Goal: Task Accomplishment & Management: Complete application form

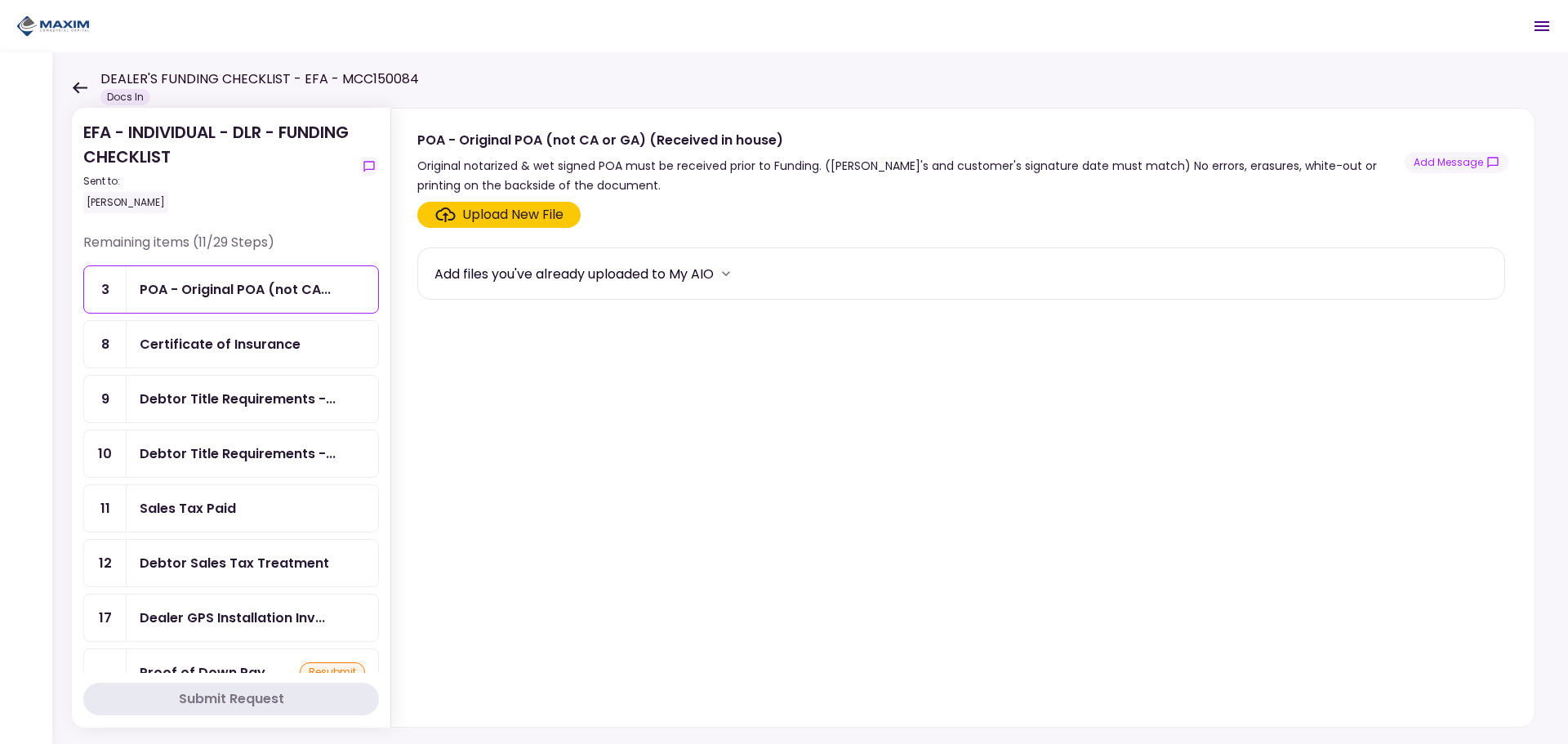
click at [525, 322] on section "Upload New File Add files you've already uploaded to My AIO" at bounding box center [963, 461] width 1091 height 519
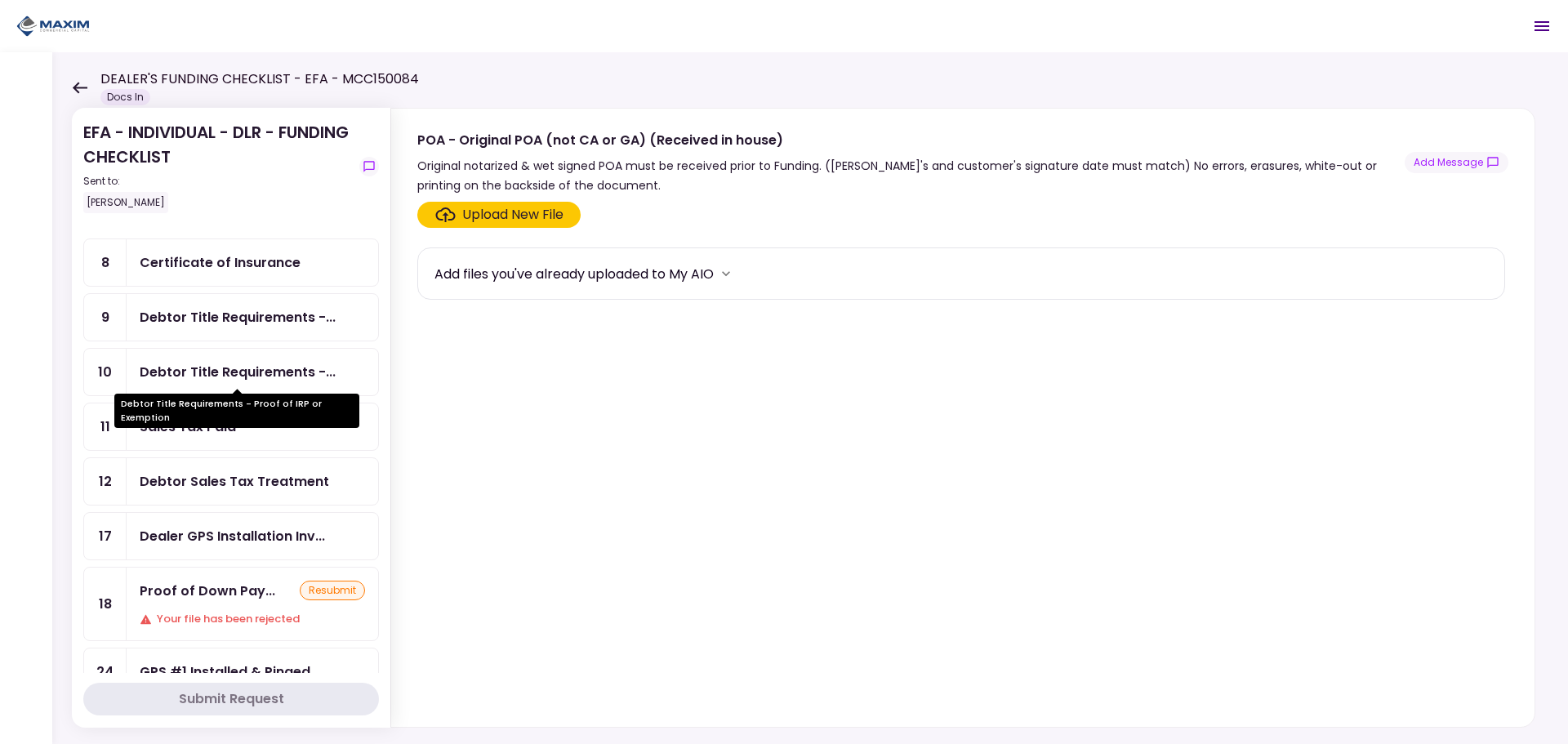
click at [205, 378] on div "Debtor Title Requirements -..." at bounding box center [238, 372] width 196 height 20
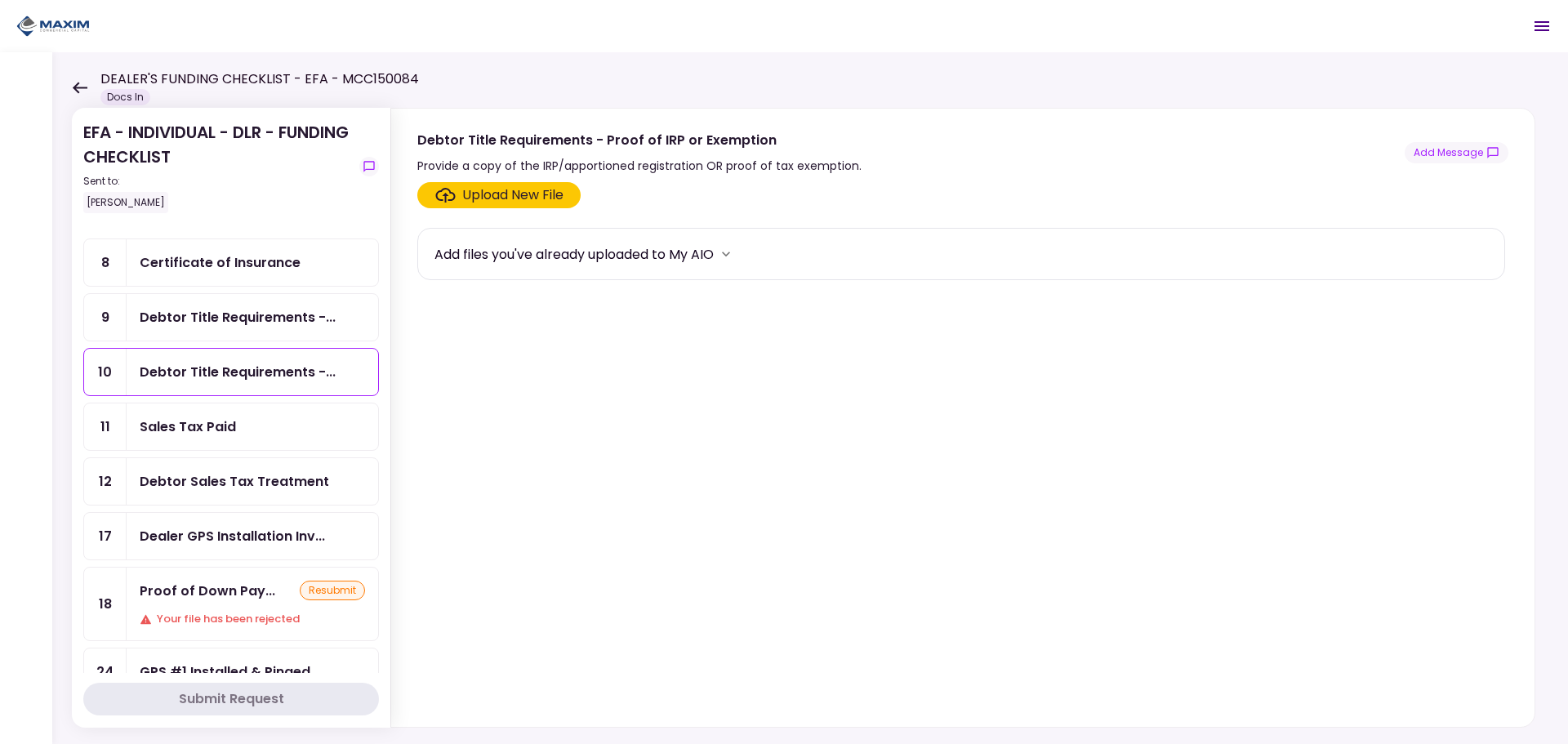
click at [199, 298] on div "Debtor Title Requirements -..." at bounding box center [252, 317] width 252 height 47
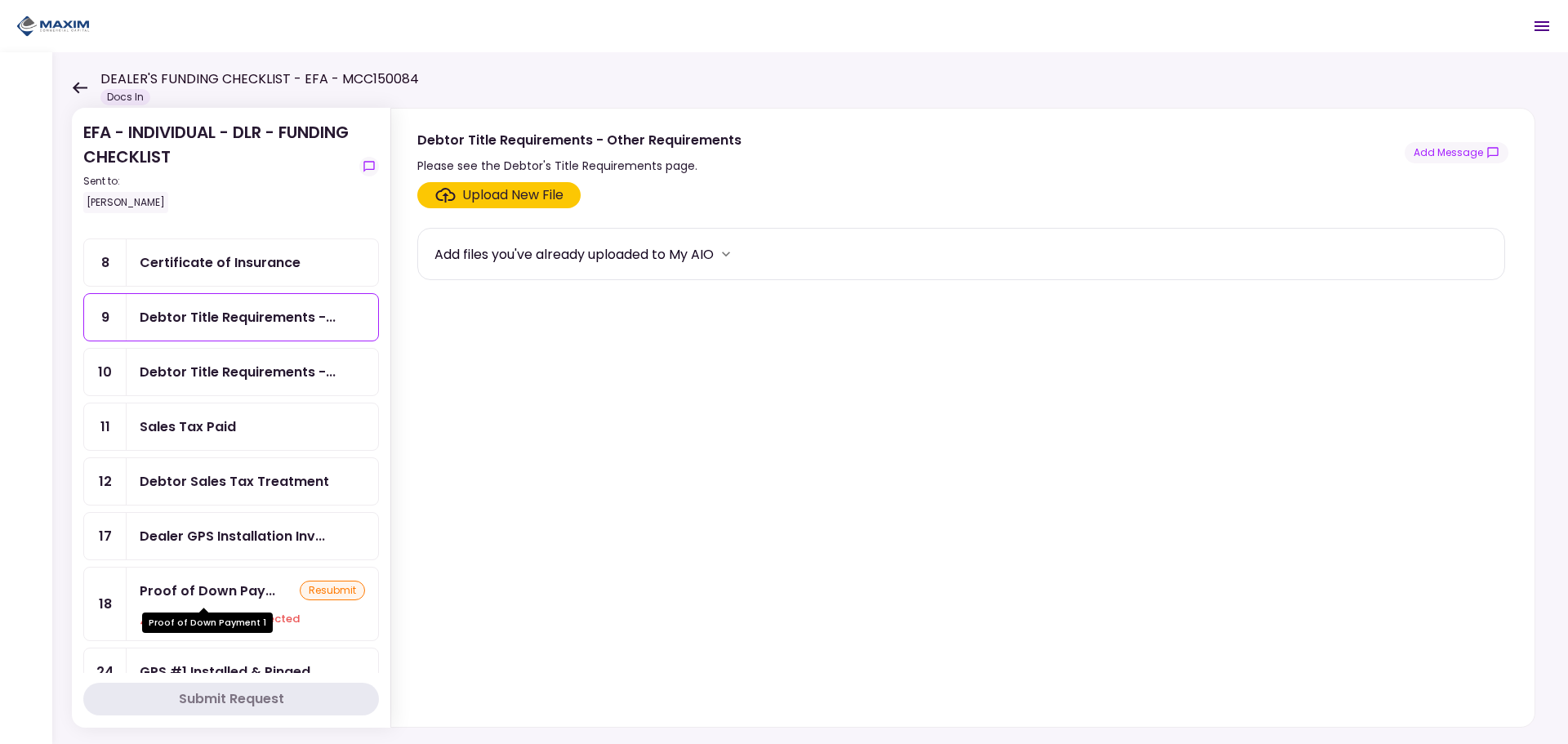
click at [208, 598] on div "Proof of Down Pay..." at bounding box center [208, 590] width 136 height 20
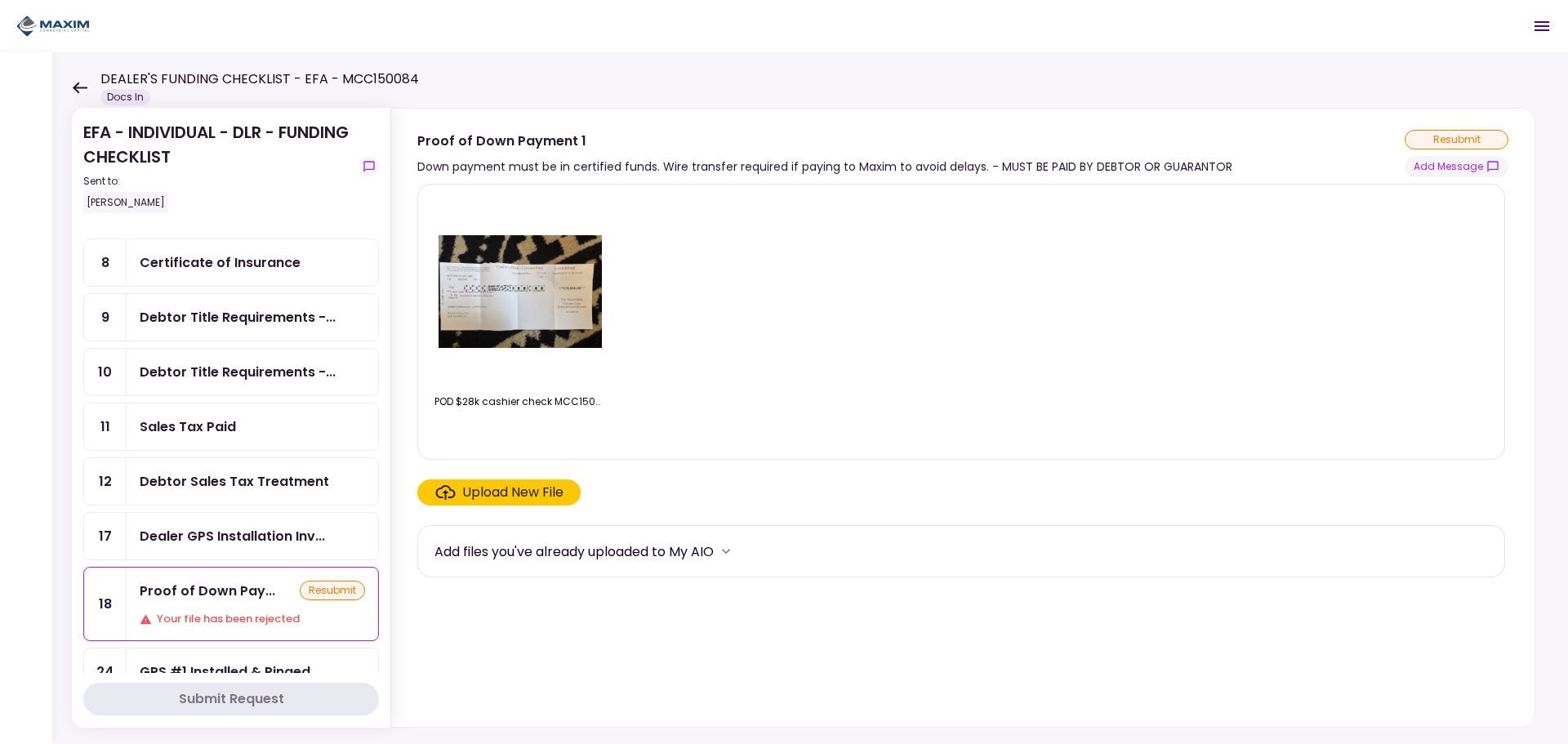
click at [507, 495] on div "Upload New File" at bounding box center [513, 493] width 101 height 20
click at [0, 0] on input "Upload New File" at bounding box center [0, 0] width 0 height 0
click at [234, 325] on div "Debtor Title Requirements -..." at bounding box center [238, 317] width 196 height 20
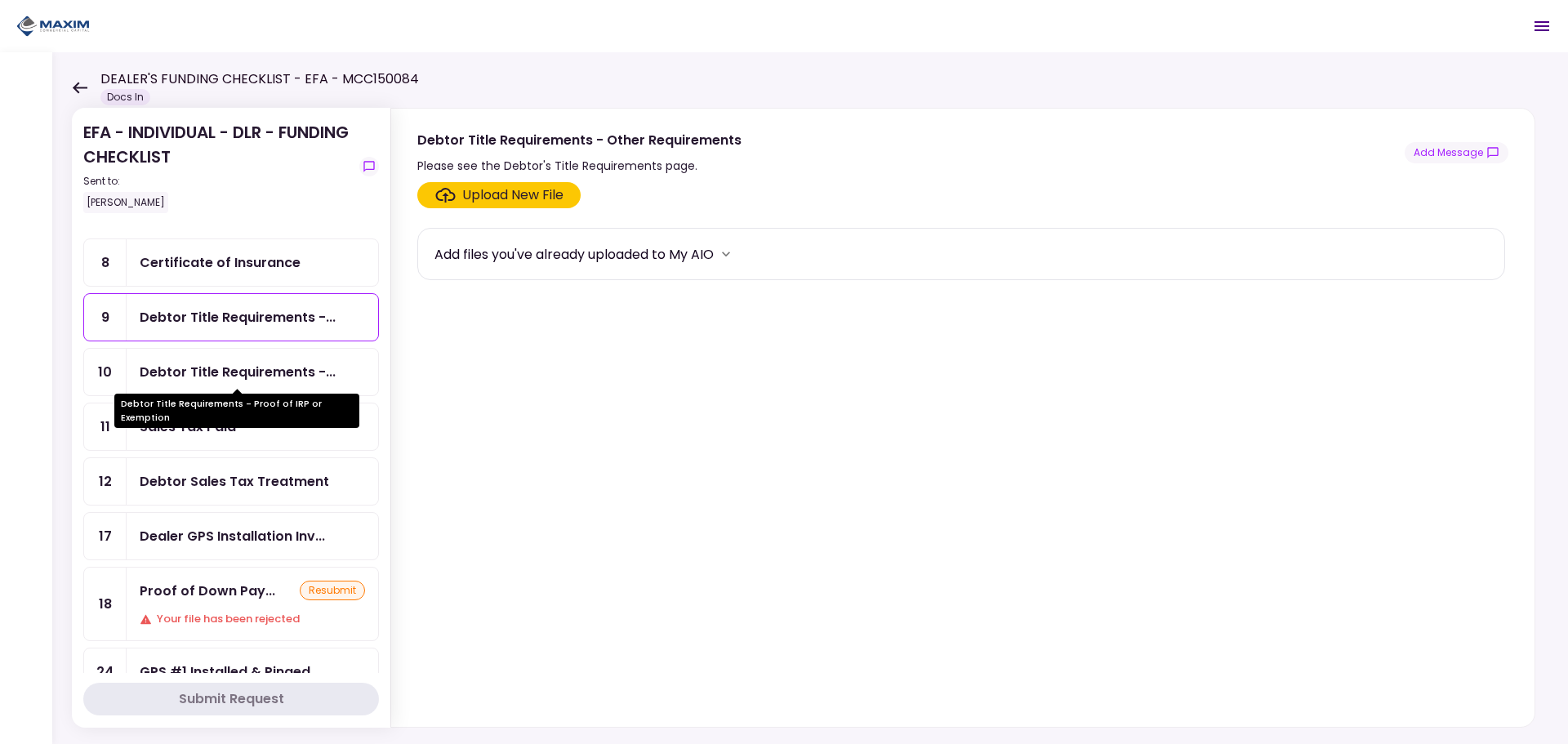
click at [221, 381] on div "Debtor Title Requirements -..." at bounding box center [238, 372] width 196 height 20
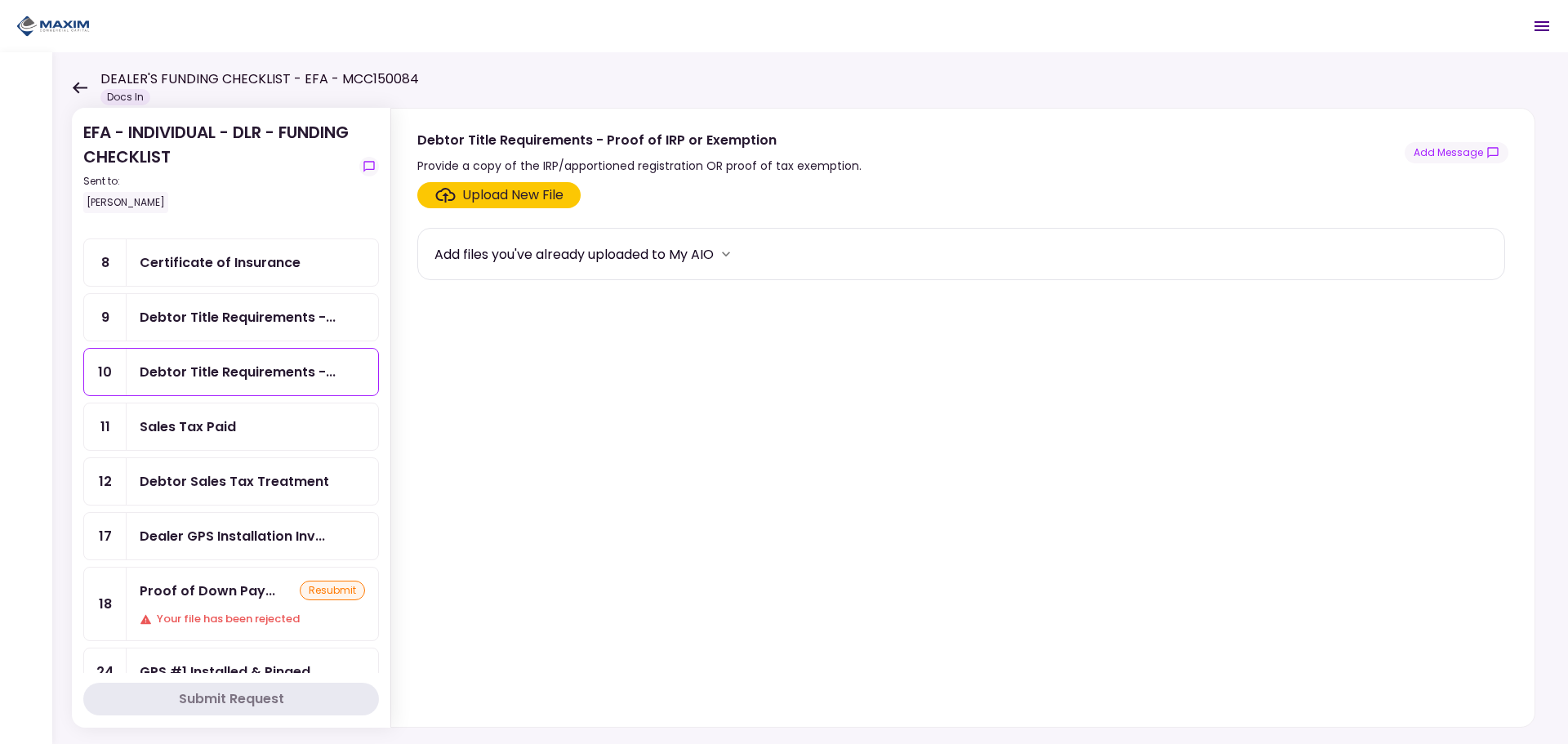
click at [216, 610] on div "Proof of Down Pay... resubmit Your file has been rejected" at bounding box center [252, 603] width 252 height 73
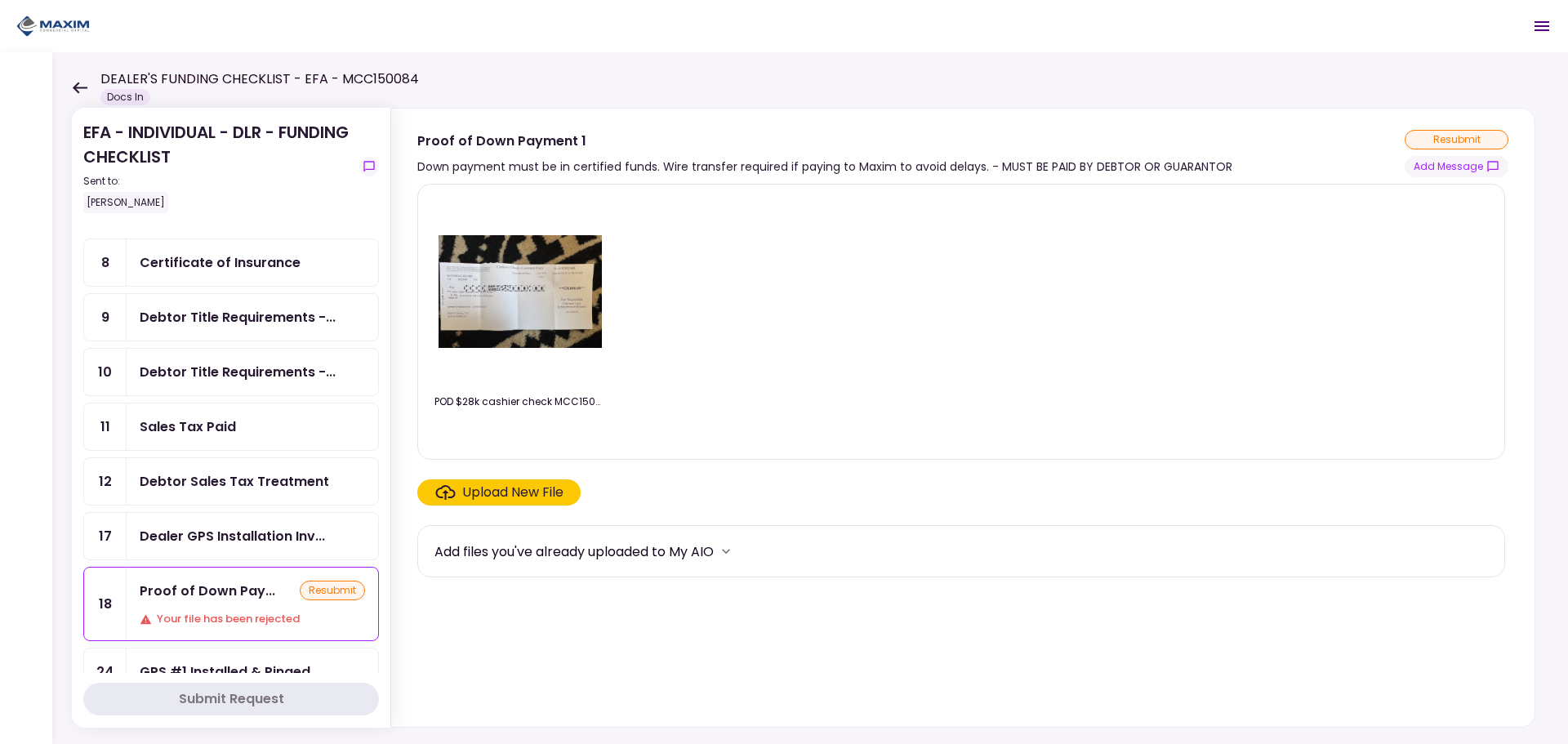
click at [494, 495] on div "Upload New File" at bounding box center [513, 493] width 101 height 20
click at [0, 0] on input "Upload New File" at bounding box center [0, 0] width 0 height 0
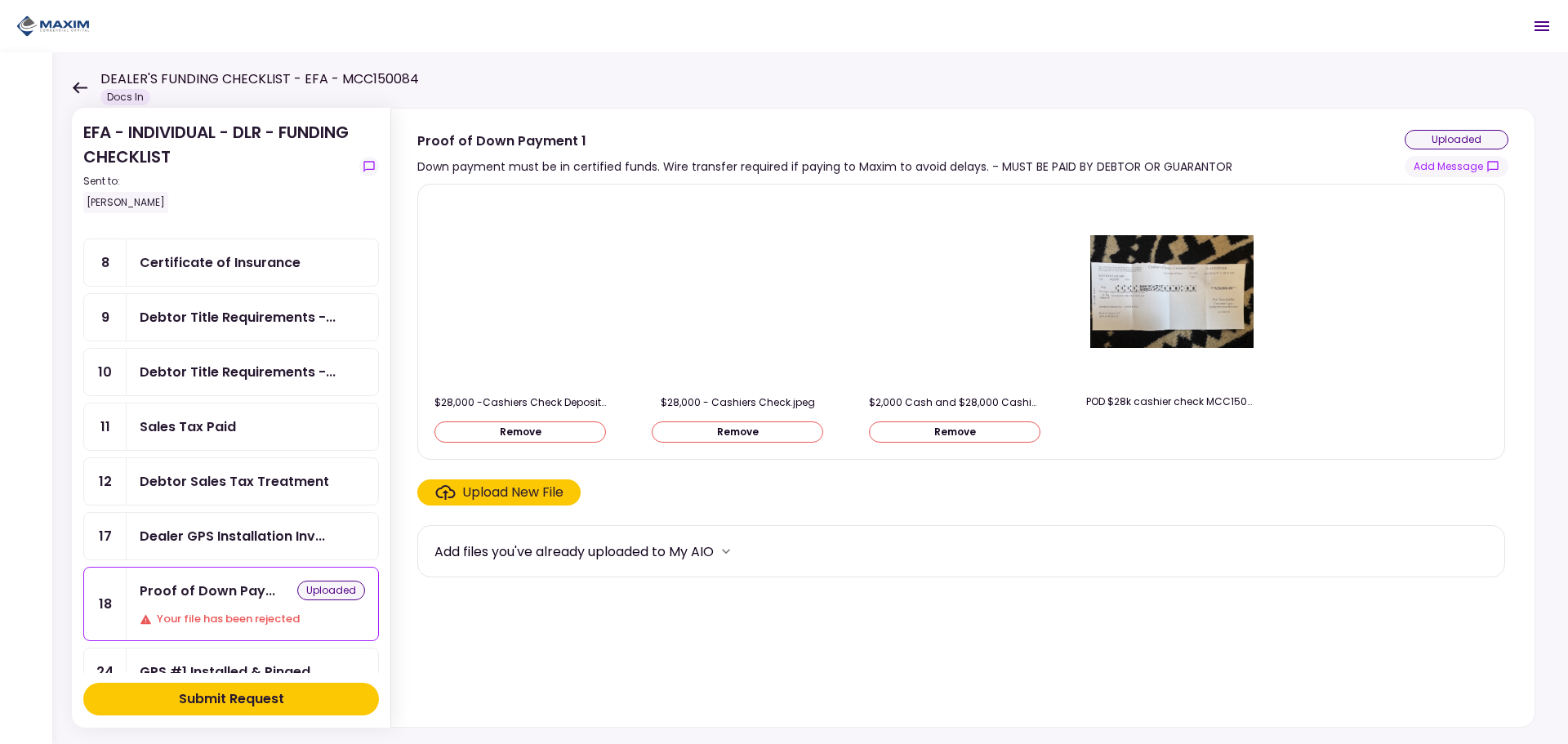
click at [498, 493] on div "Upload New File" at bounding box center [513, 493] width 101 height 20
click at [0, 0] on input "Upload New File" at bounding box center [0, 0] width 0 height 0
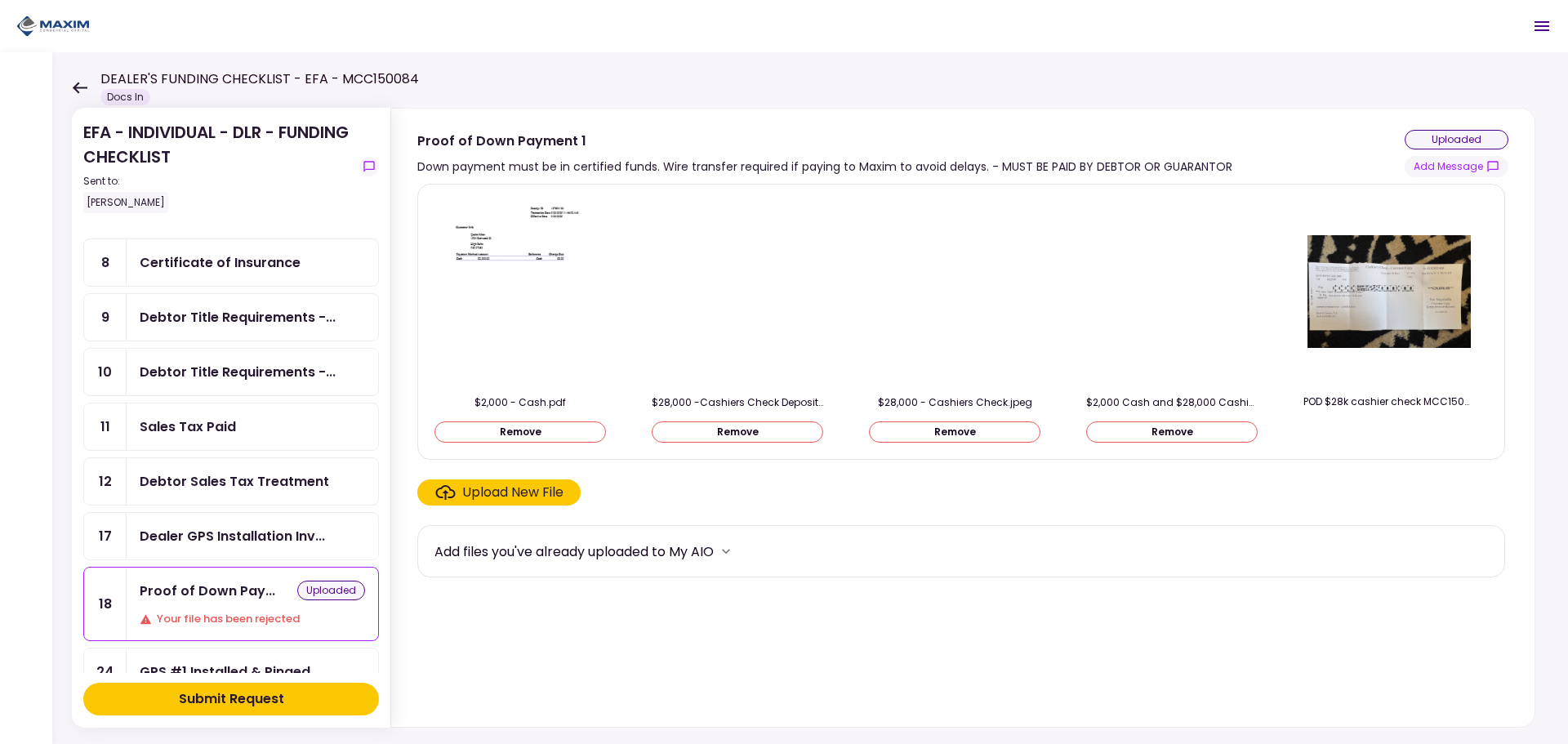
click at [504, 290] on img at bounding box center [520, 292] width 145 height 188
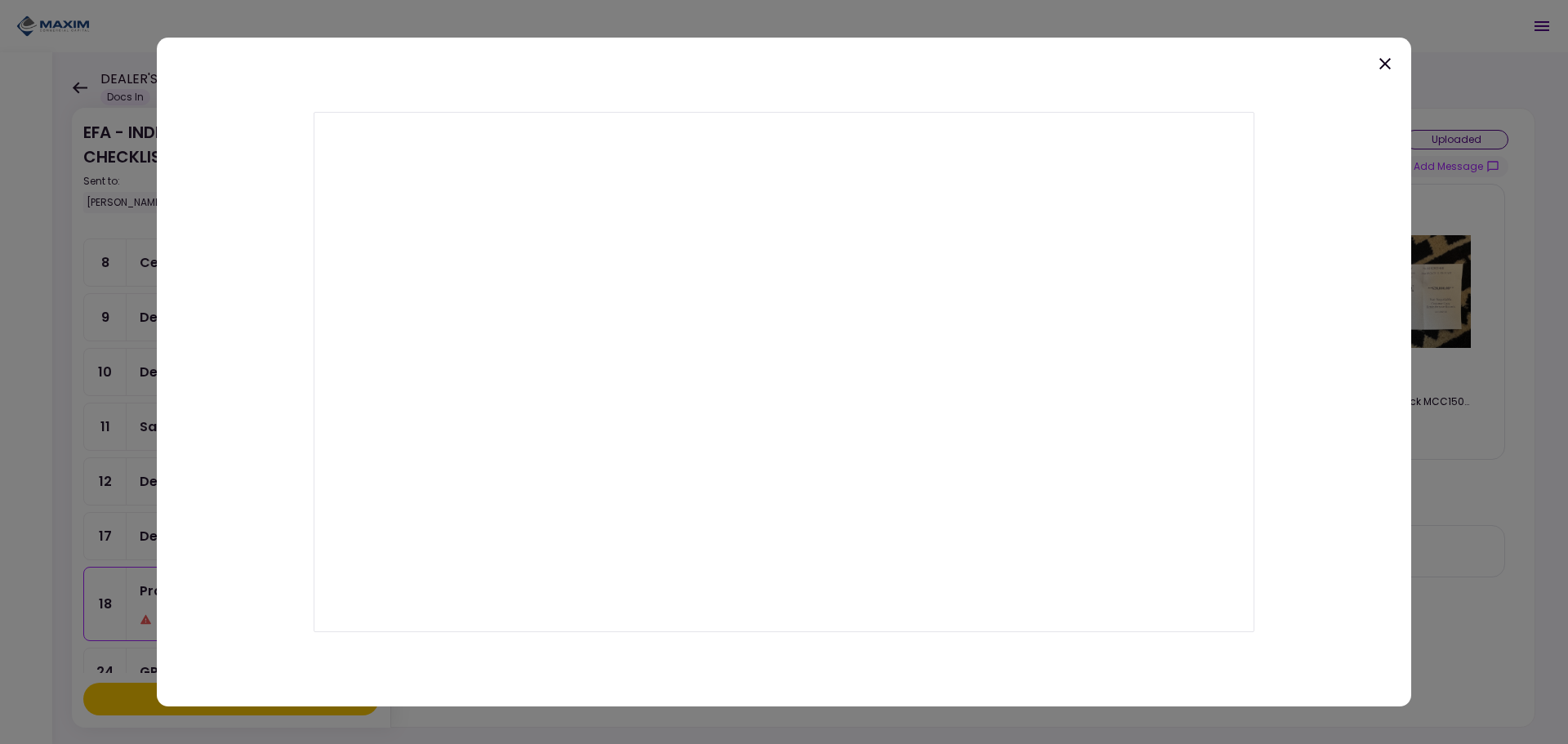
click at [1385, 65] on icon at bounding box center [1385, 64] width 20 height 20
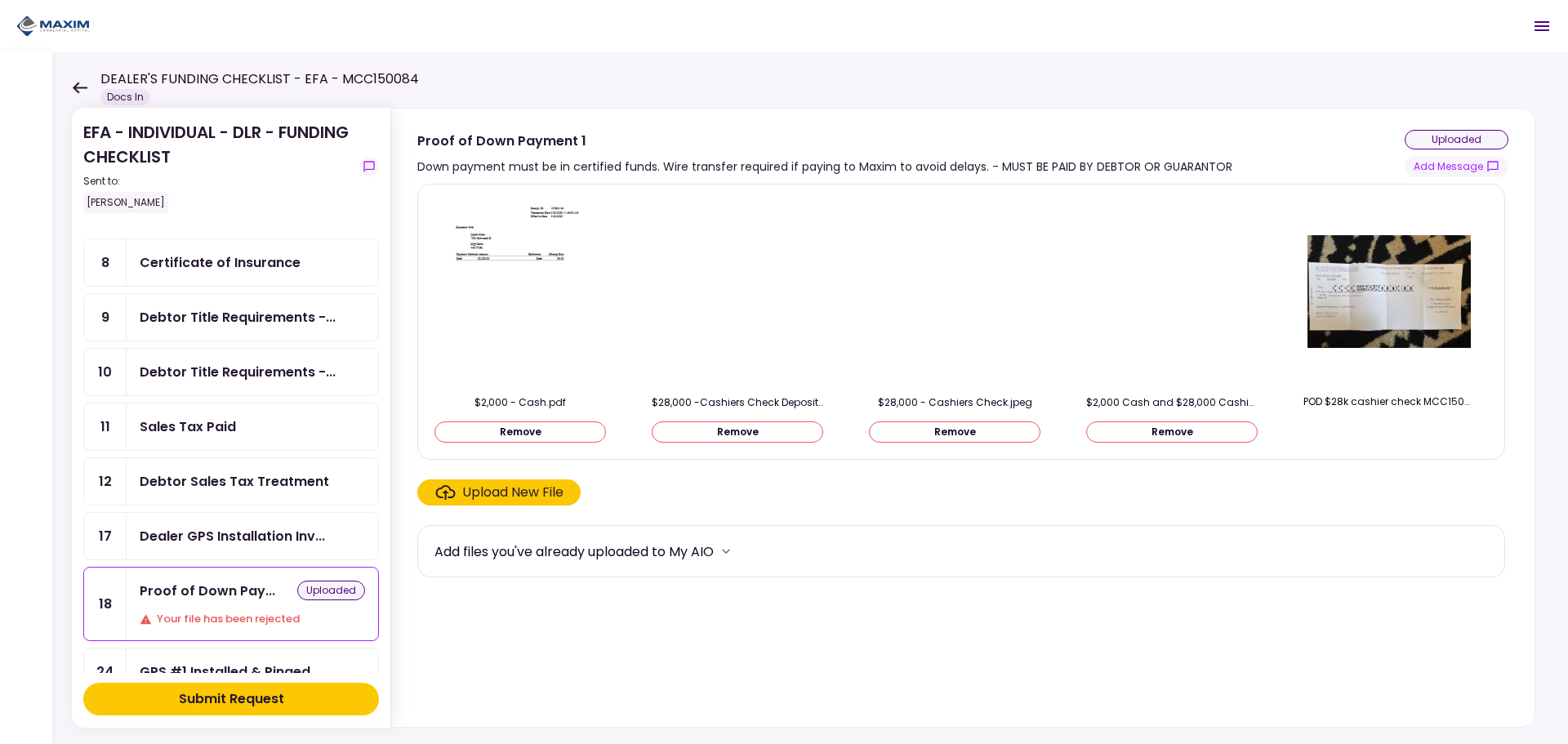
drag, startPoint x: 530, startPoint y: 432, endPoint x: 507, endPoint y: 428, distance: 23.3
click at [507, 428] on button "Remove" at bounding box center [520, 433] width 172 height 21
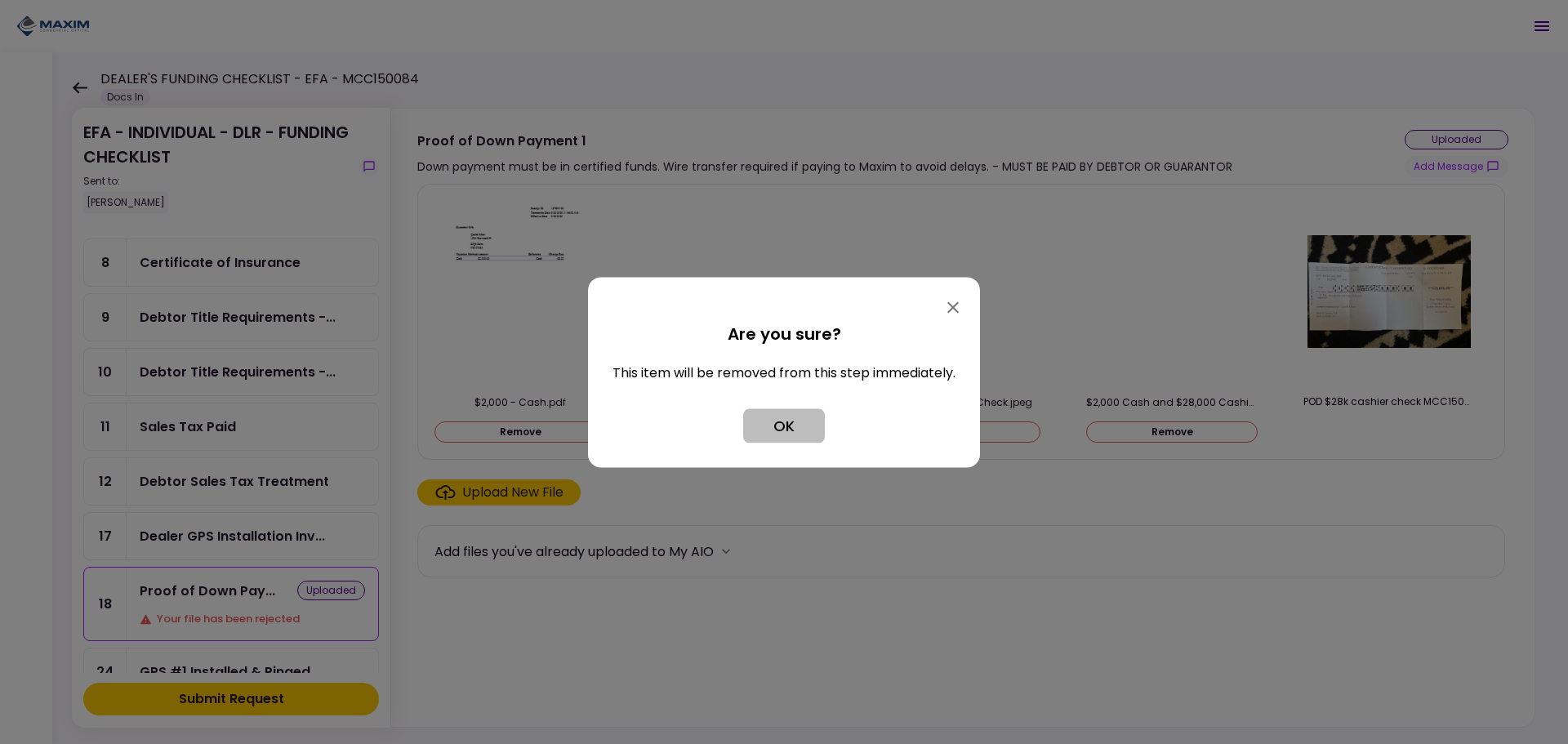
click at [761, 431] on button "OK" at bounding box center [784, 426] width 82 height 34
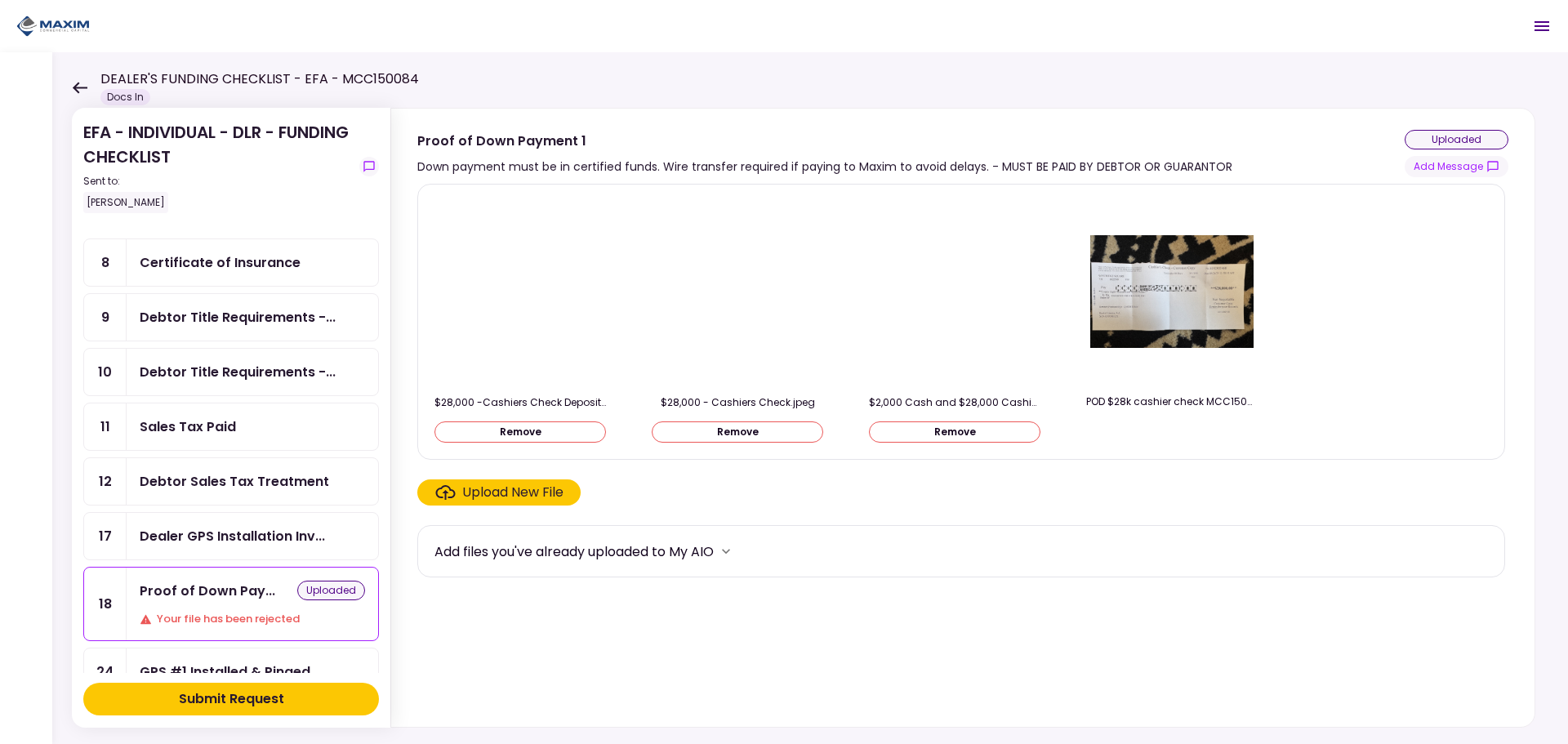
click at [489, 486] on div "Upload New File" at bounding box center [513, 493] width 101 height 20
click at [0, 0] on input "Upload New File" at bounding box center [0, 0] width 0 height 0
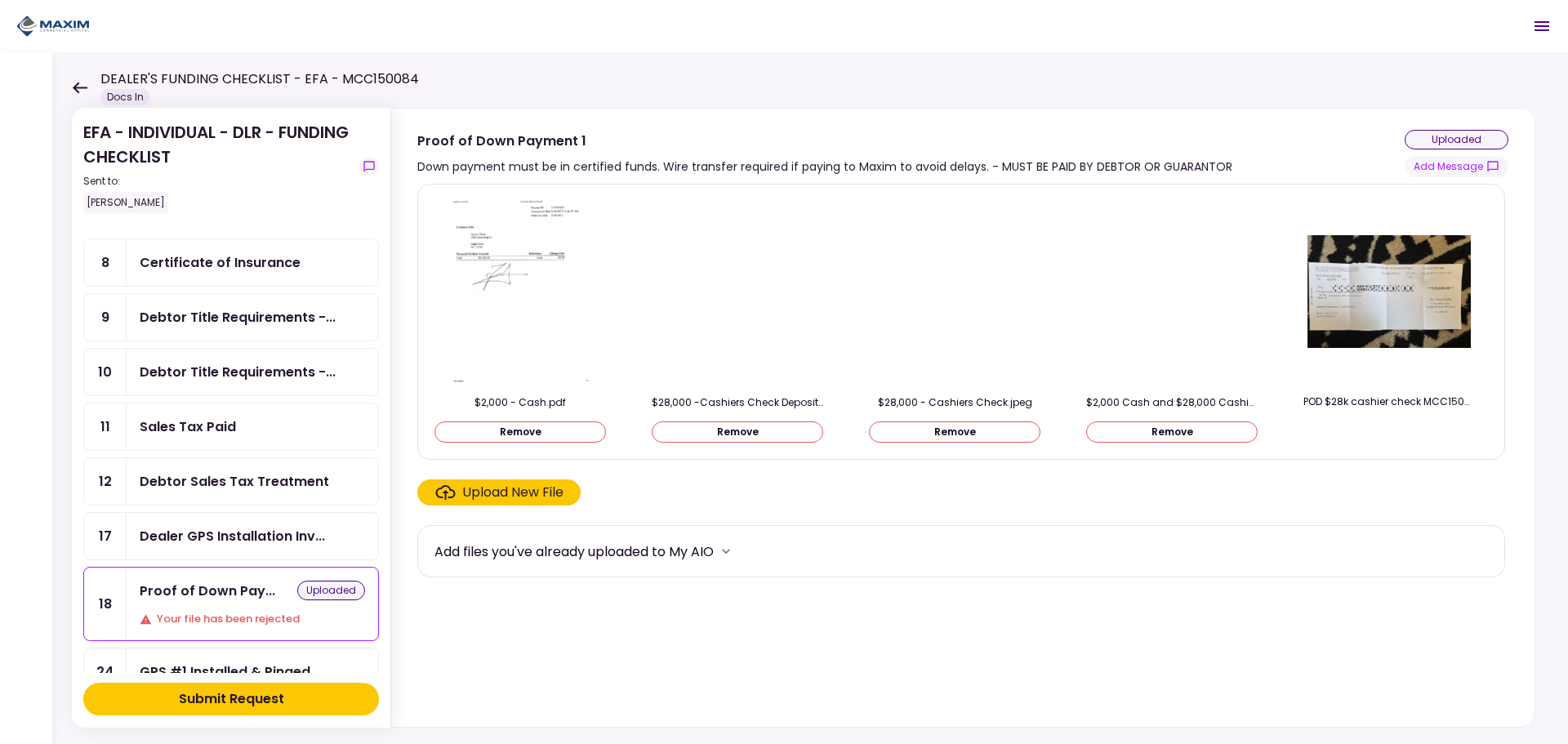
click at [980, 437] on button "Remove" at bounding box center [954, 433] width 172 height 21
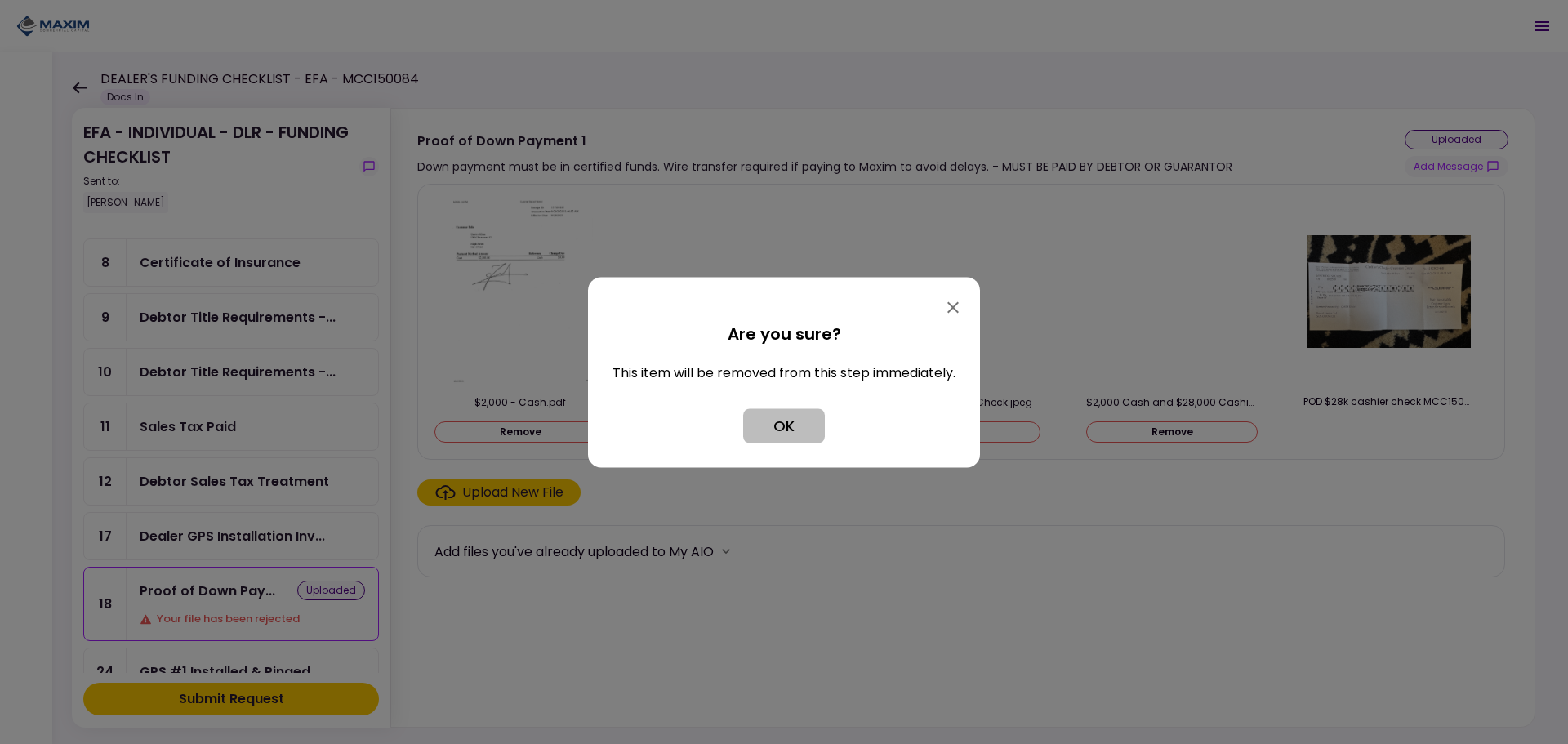
click at [797, 416] on button "OK" at bounding box center [784, 426] width 82 height 34
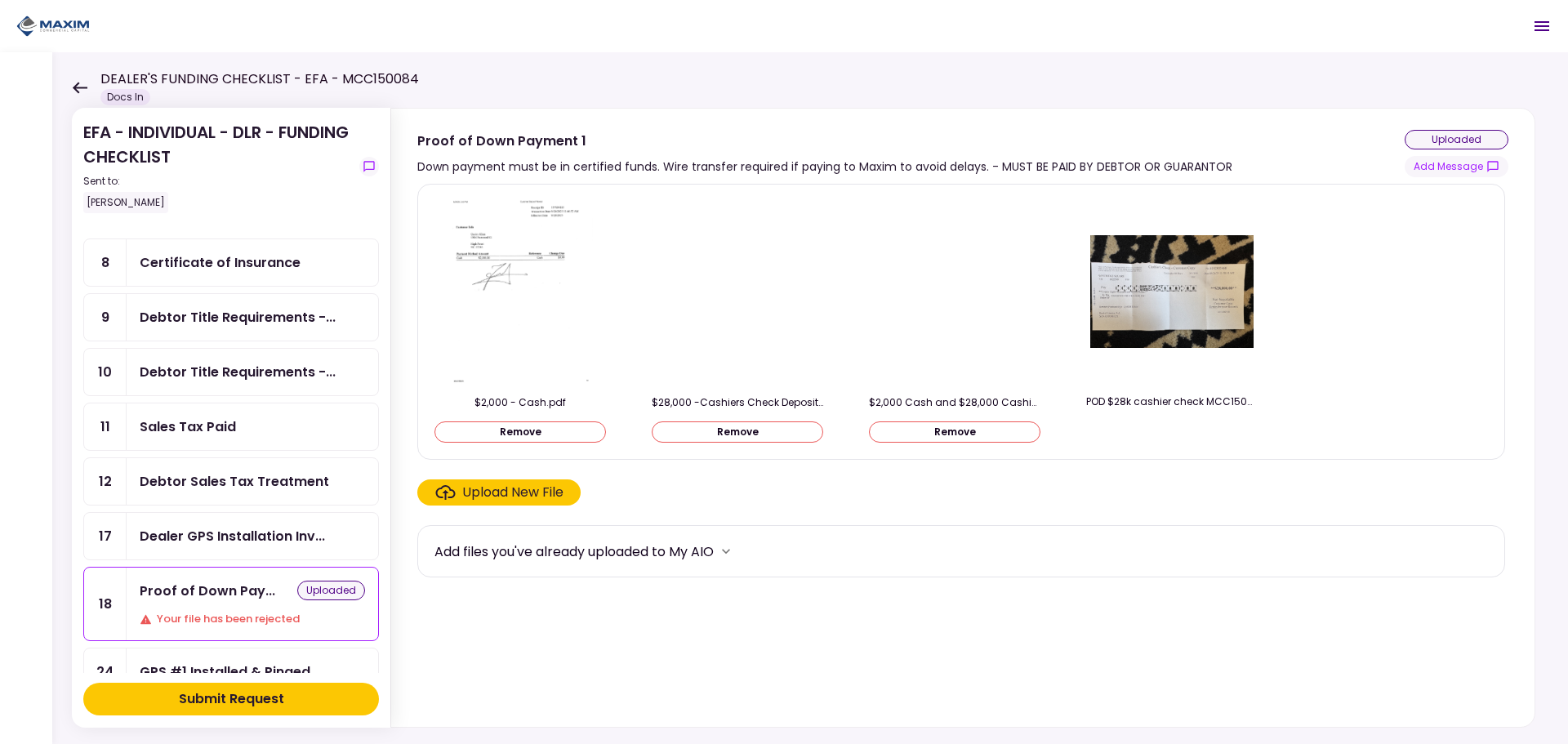
click at [954, 292] on img at bounding box center [954, 292] width 0 height 0
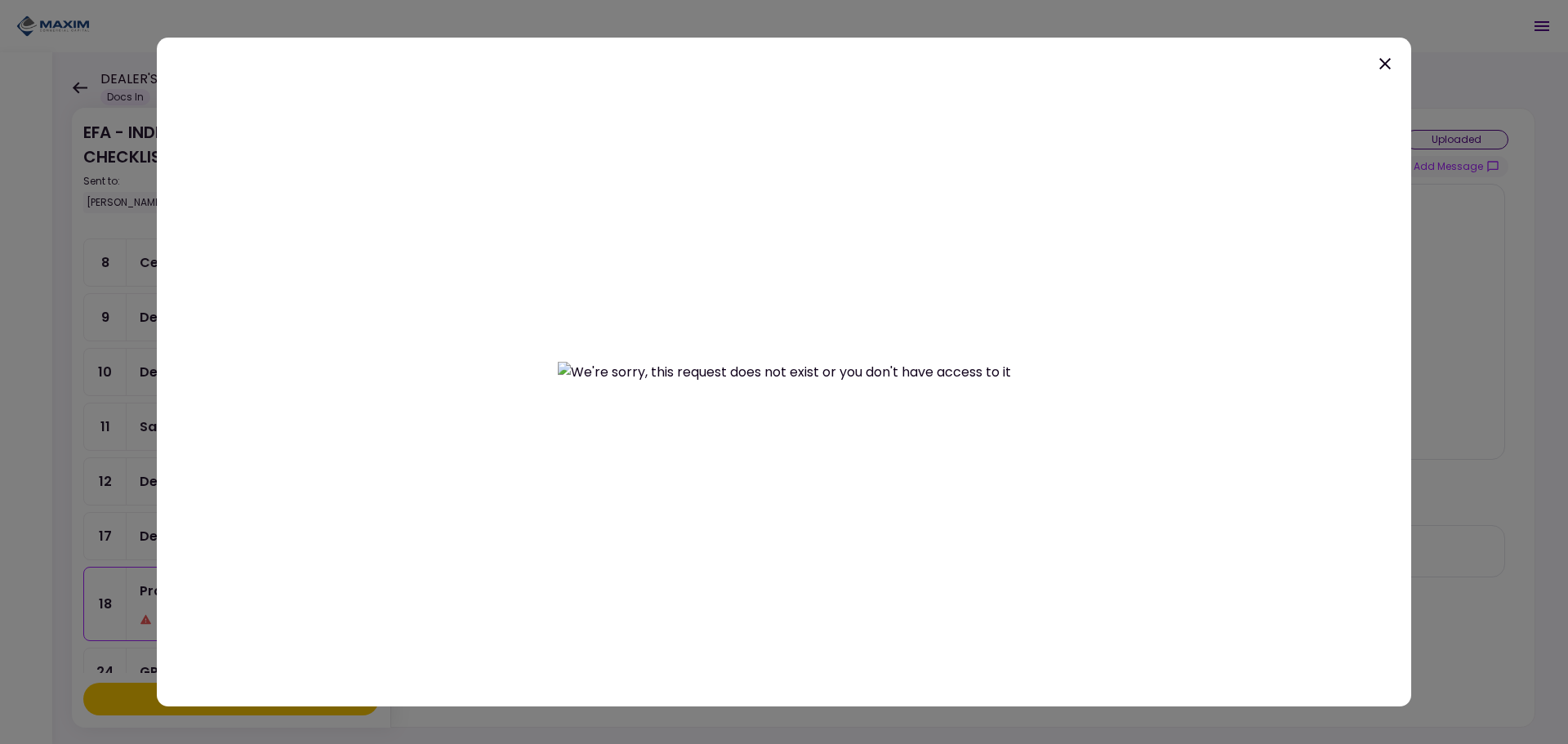
click at [1387, 62] on icon at bounding box center [1385, 64] width 20 height 20
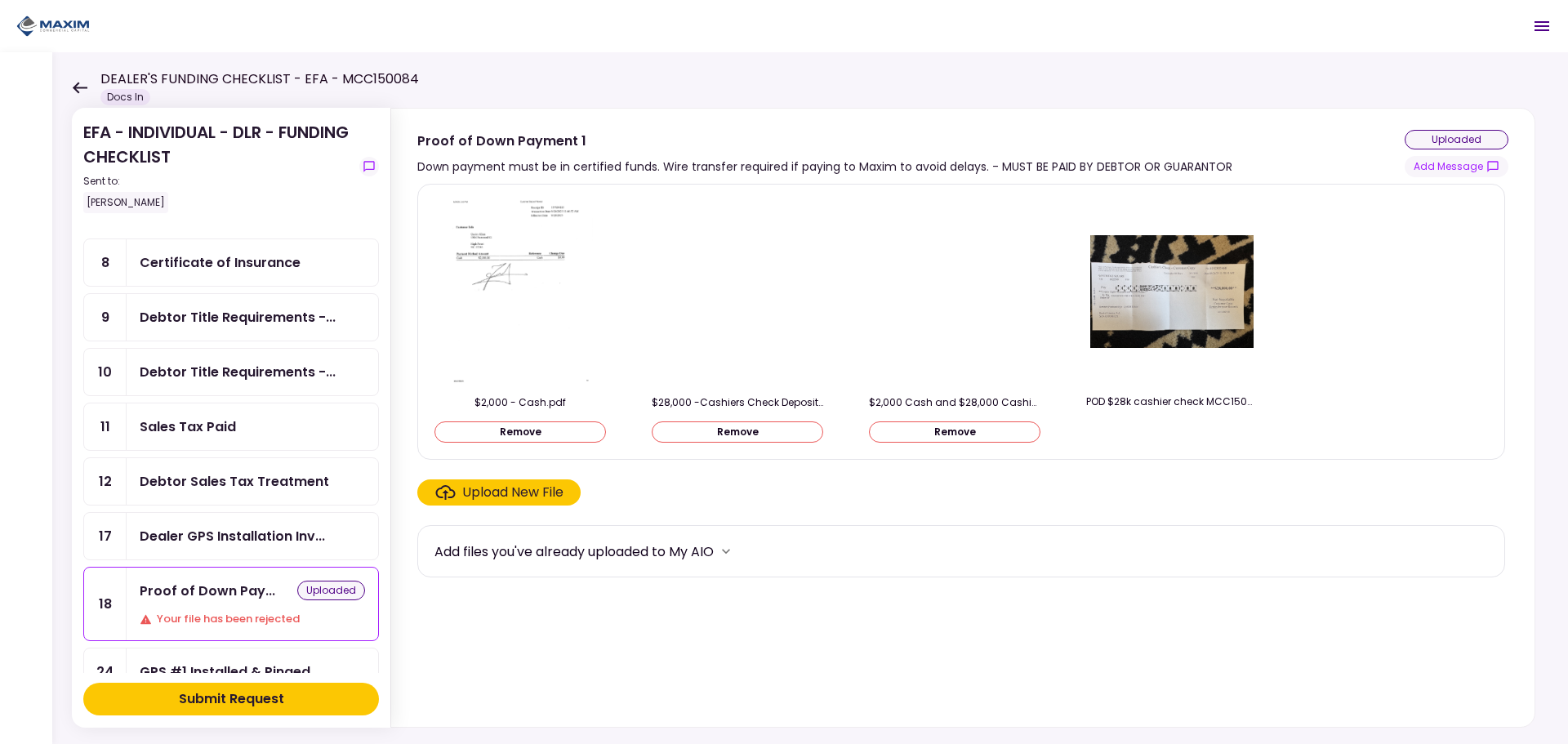
click at [538, 271] on img at bounding box center [520, 292] width 145 height 188
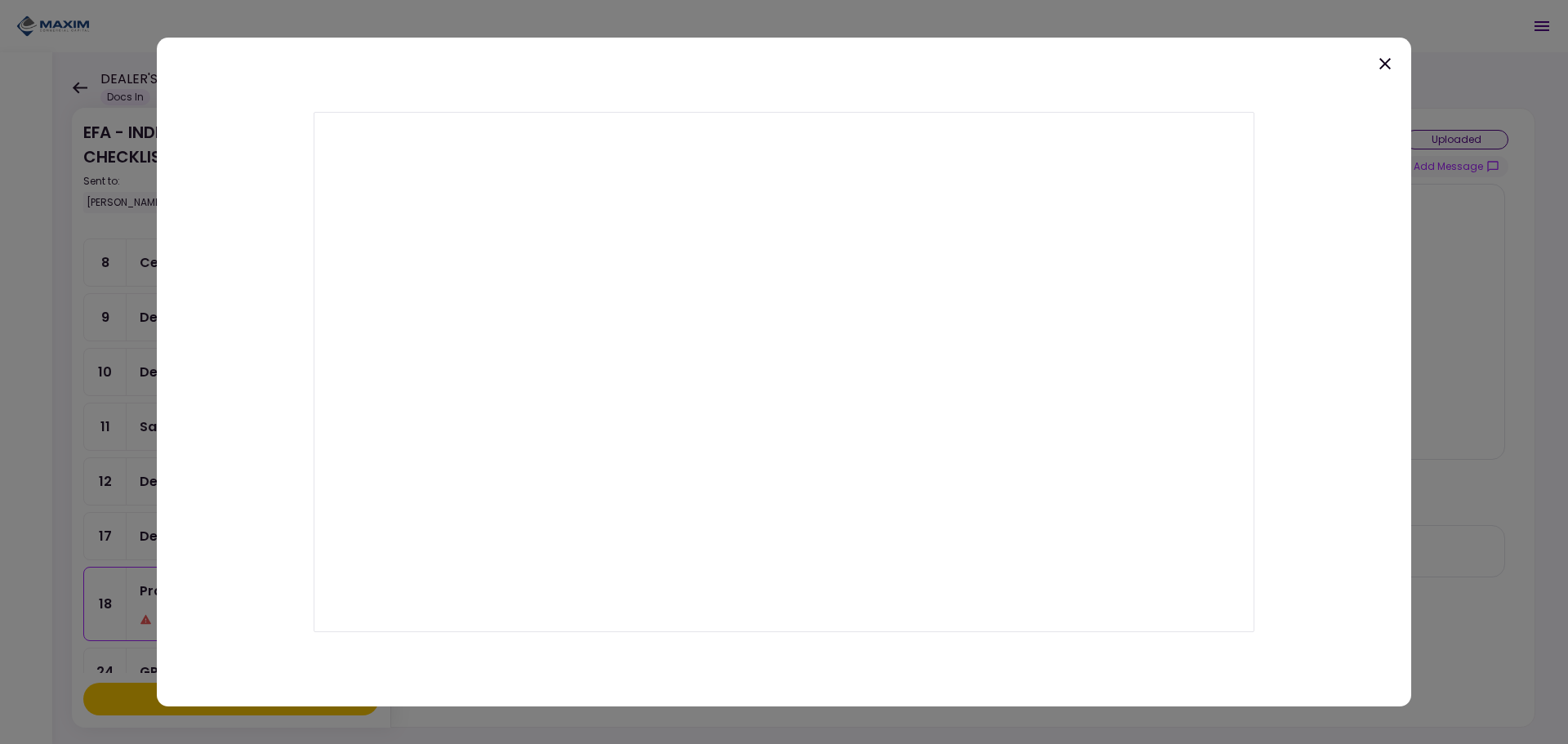
click at [1387, 59] on icon at bounding box center [1385, 64] width 20 height 20
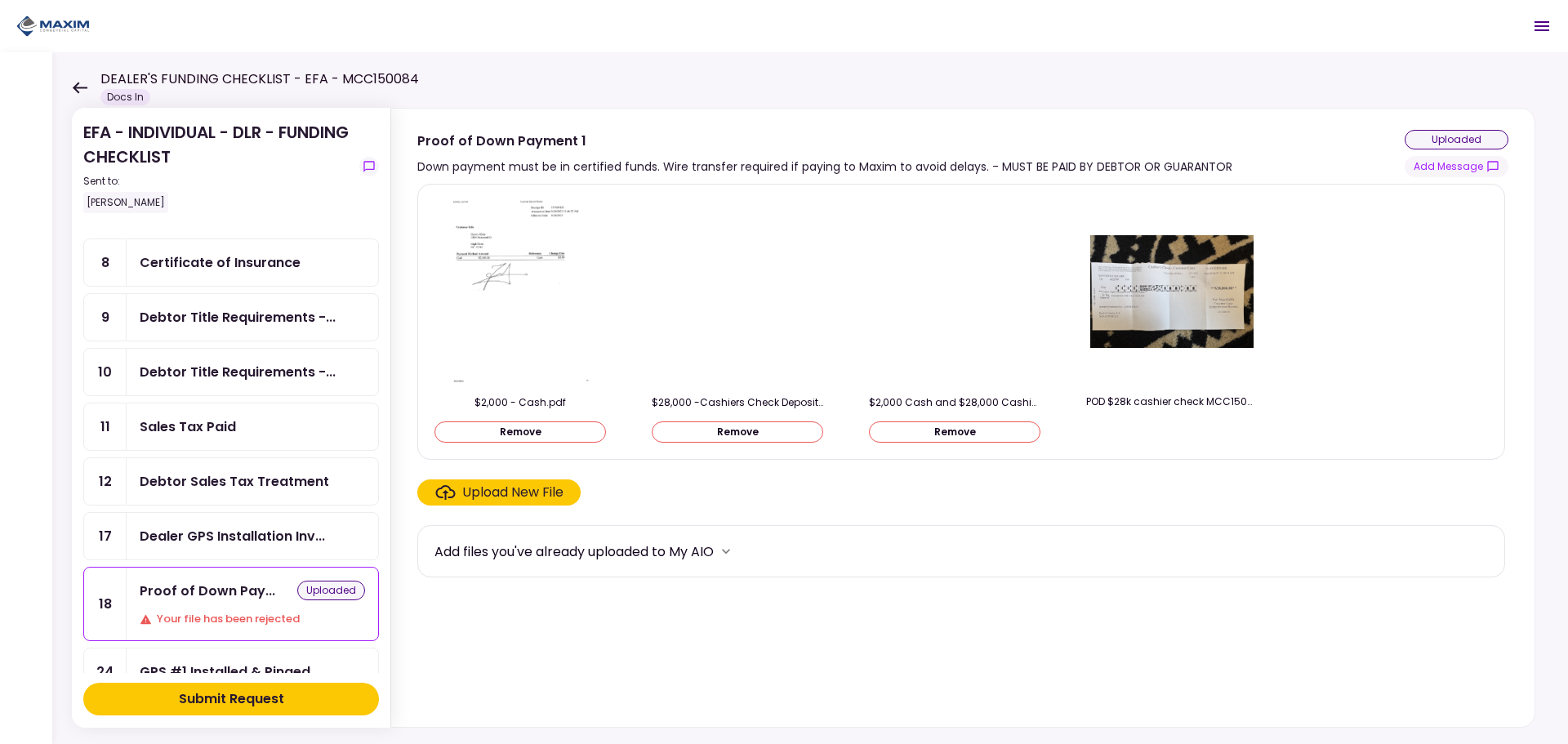
click at [586, 267] on img at bounding box center [520, 292] width 145 height 188
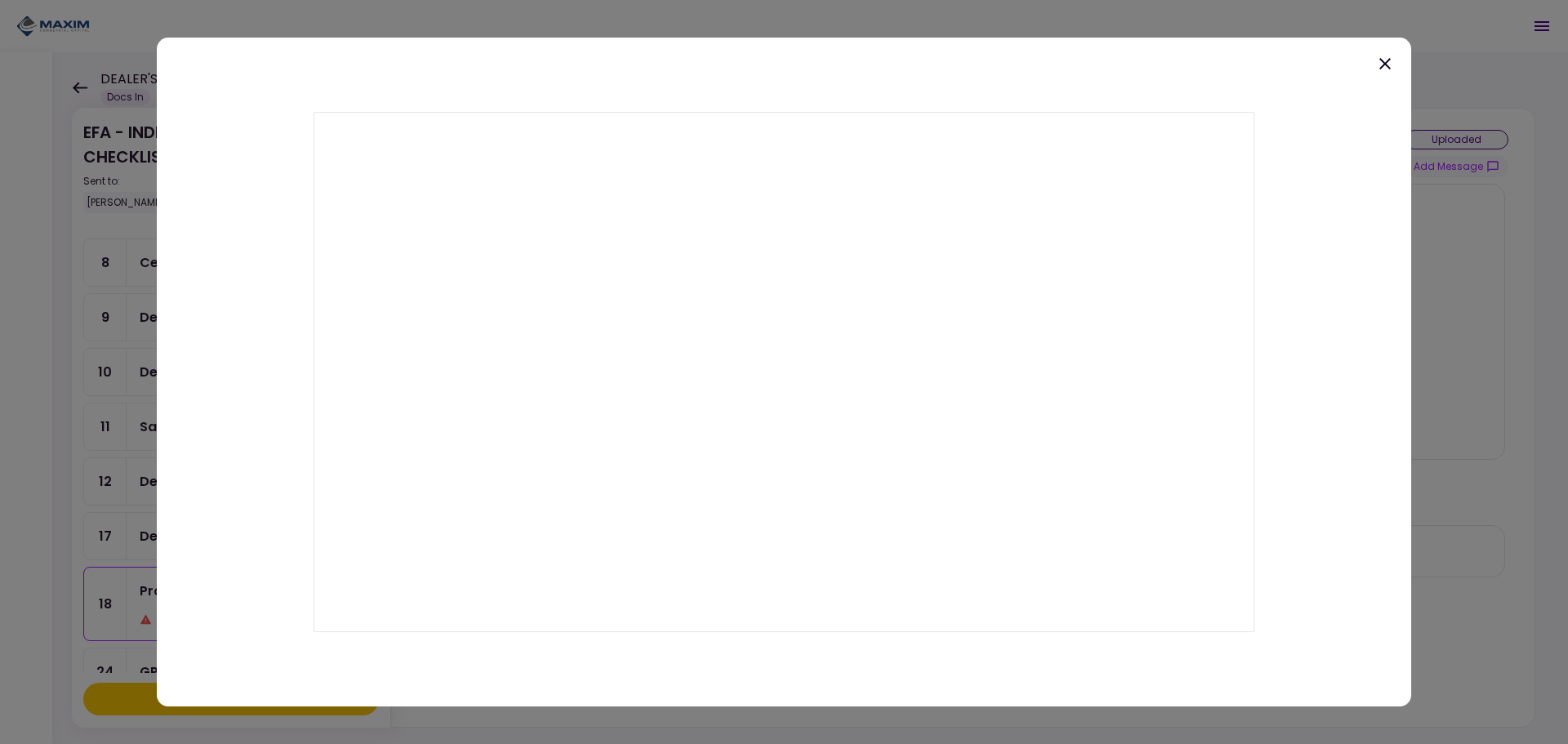
click at [1384, 65] on icon at bounding box center [1385, 64] width 11 height 11
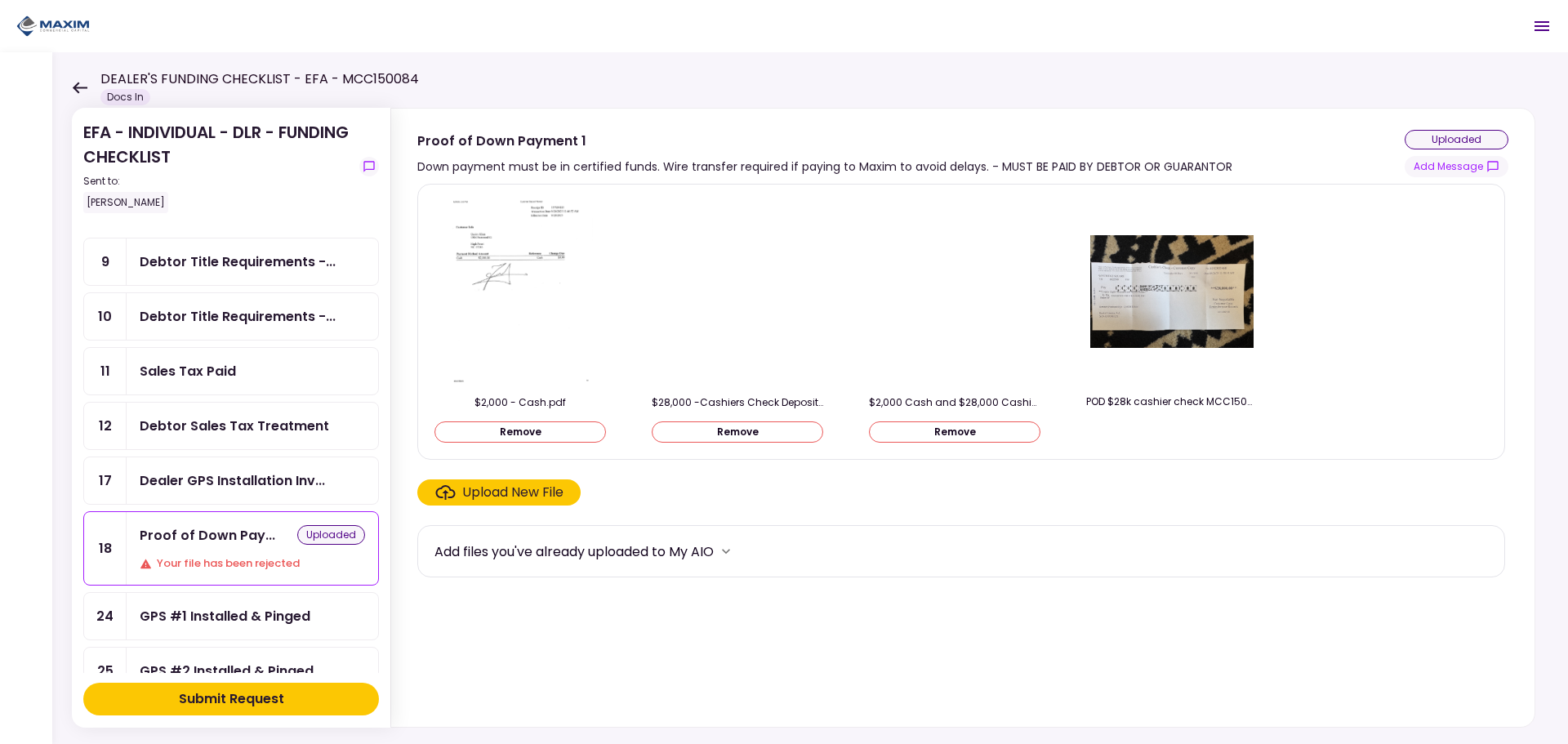
scroll to position [164, 0]
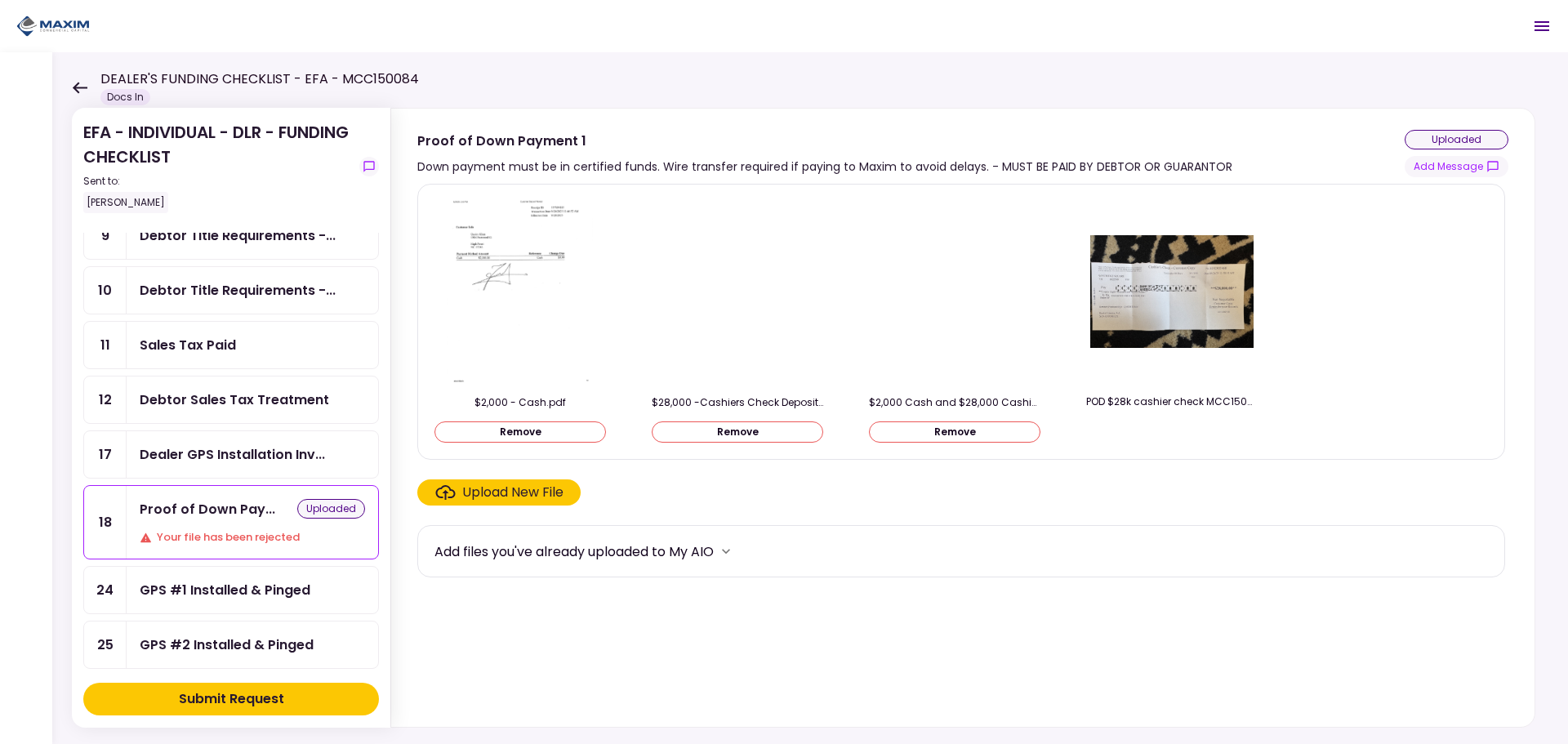
click at [283, 694] on div "Submit Request" at bounding box center [231, 699] width 105 height 20
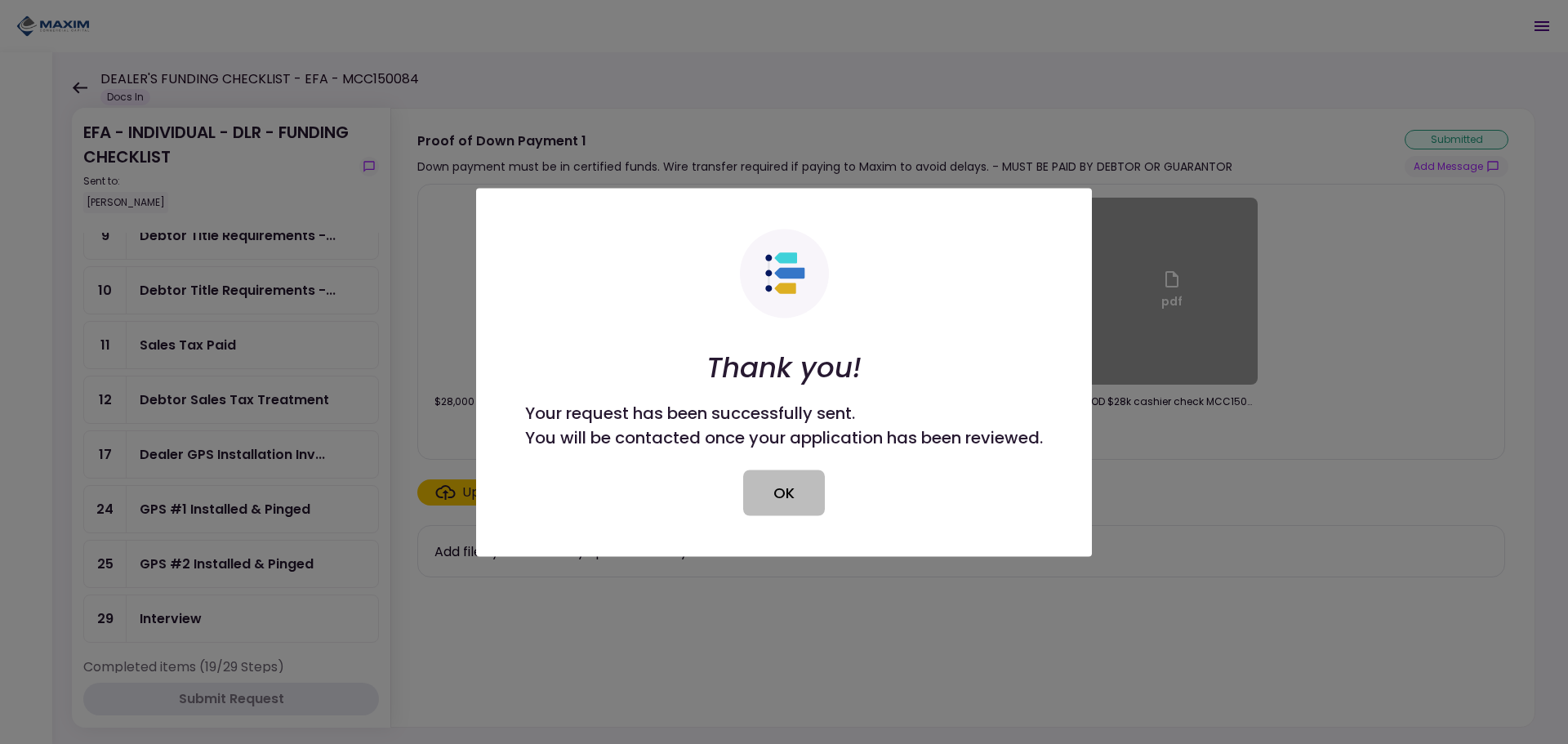
click at [782, 492] on button "OK" at bounding box center [784, 493] width 82 height 46
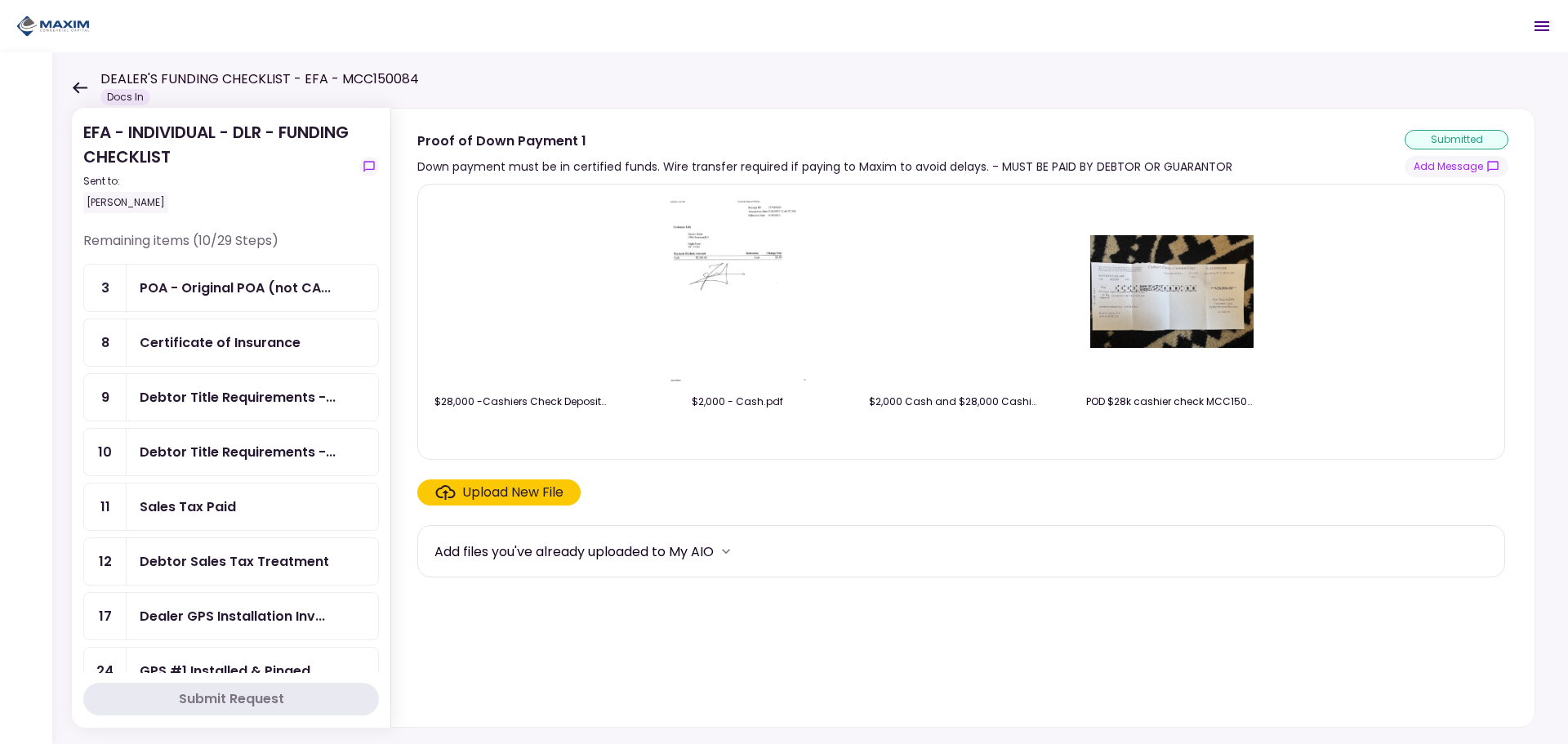
scroll to position [0, 0]
click at [215, 303] on div "POA - Original POA (not CA..." at bounding box center [252, 289] width 252 height 47
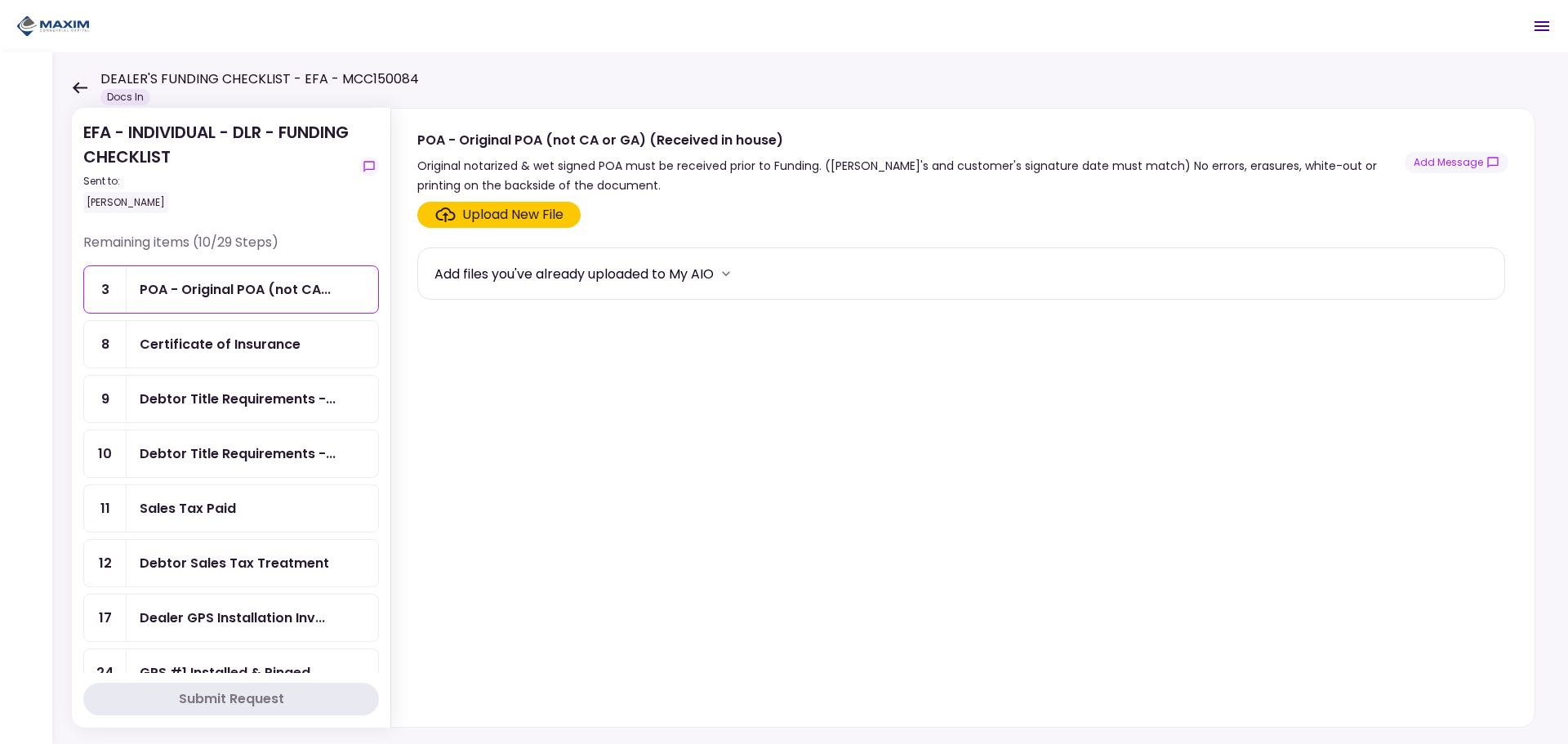
click at [176, 354] on div "Certificate of Insurance" at bounding box center [220, 344] width 161 height 20
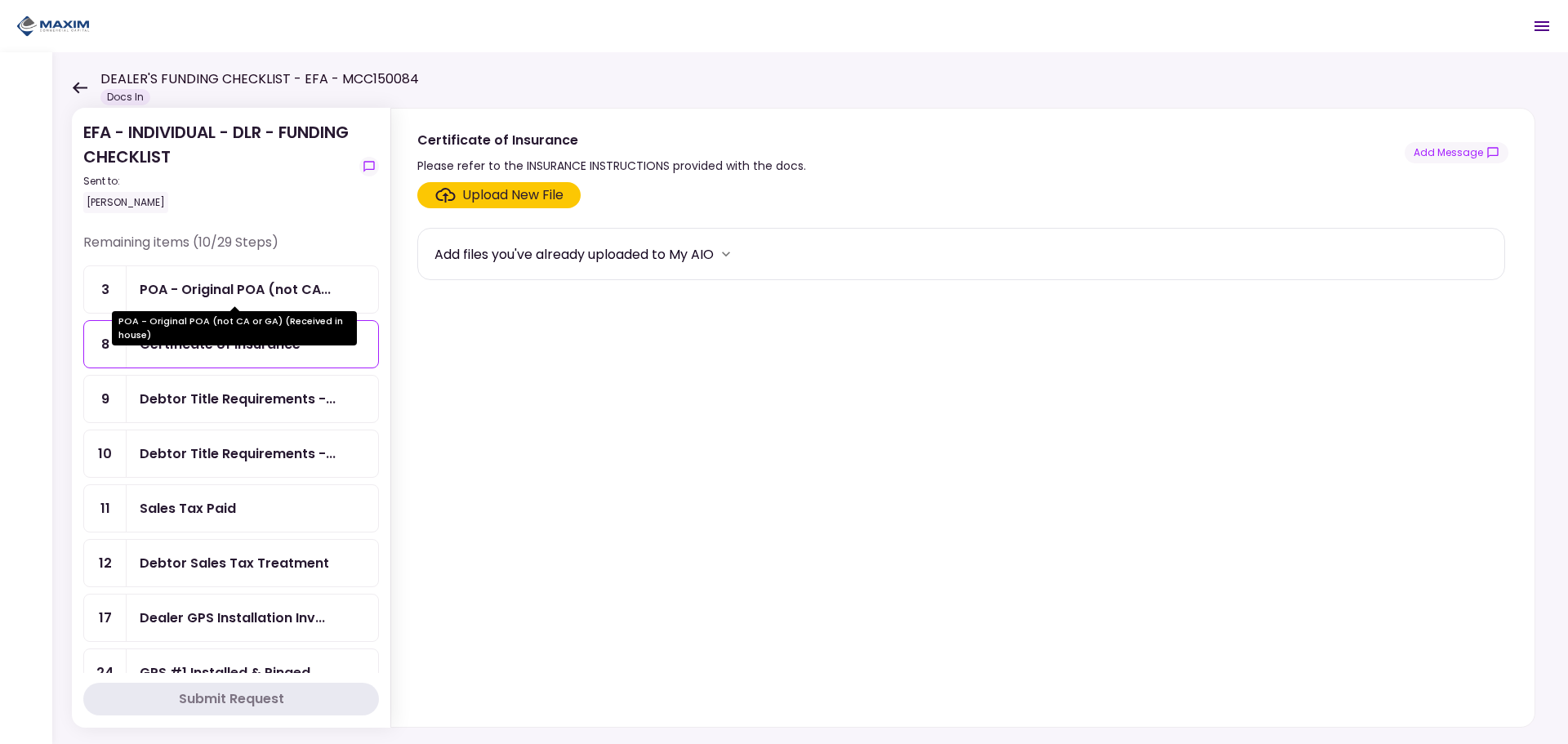
click at [182, 289] on div "POA - Original POA (not CA..." at bounding box center [235, 289] width 191 height 20
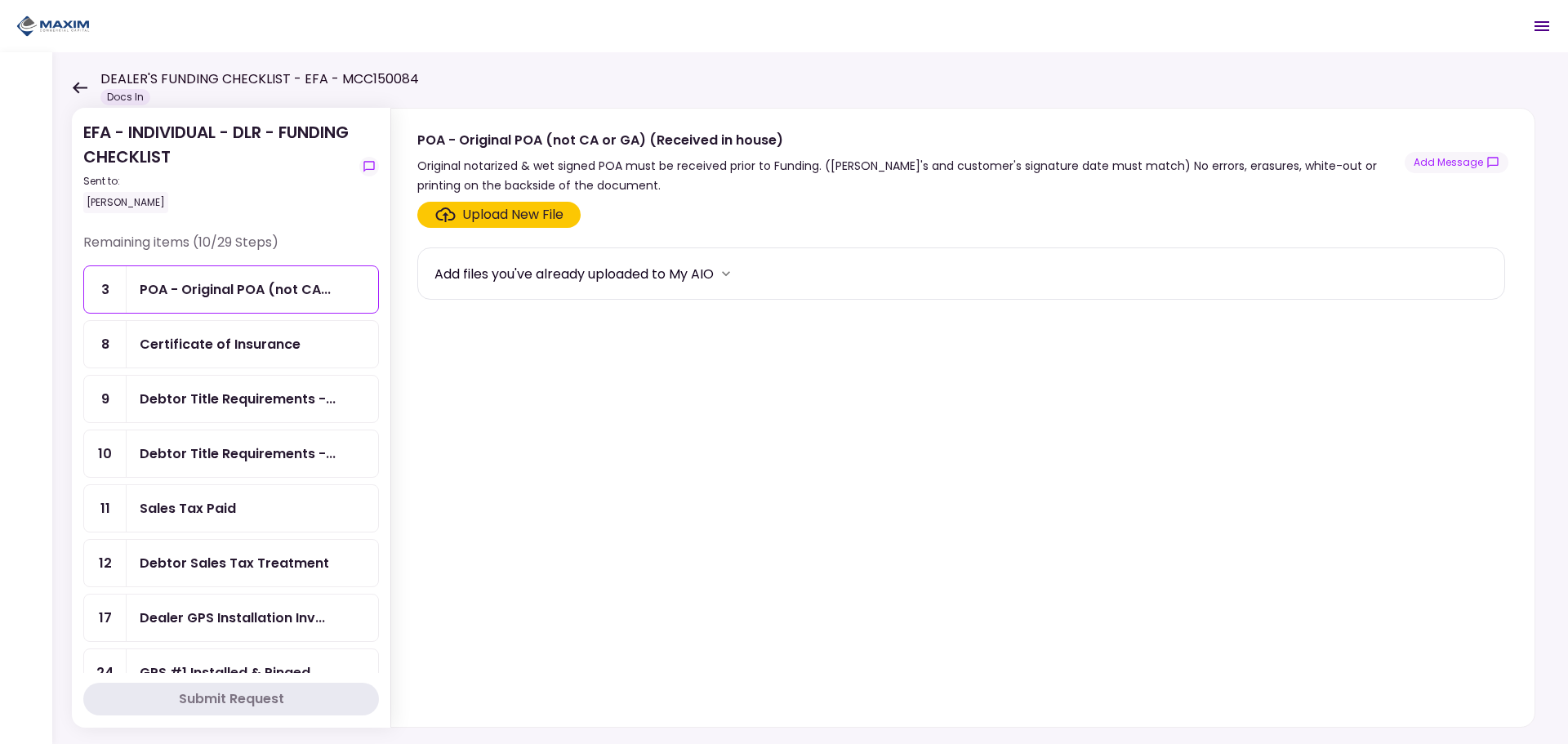
click at [236, 349] on div "Certificate of Insurance" at bounding box center [220, 344] width 161 height 20
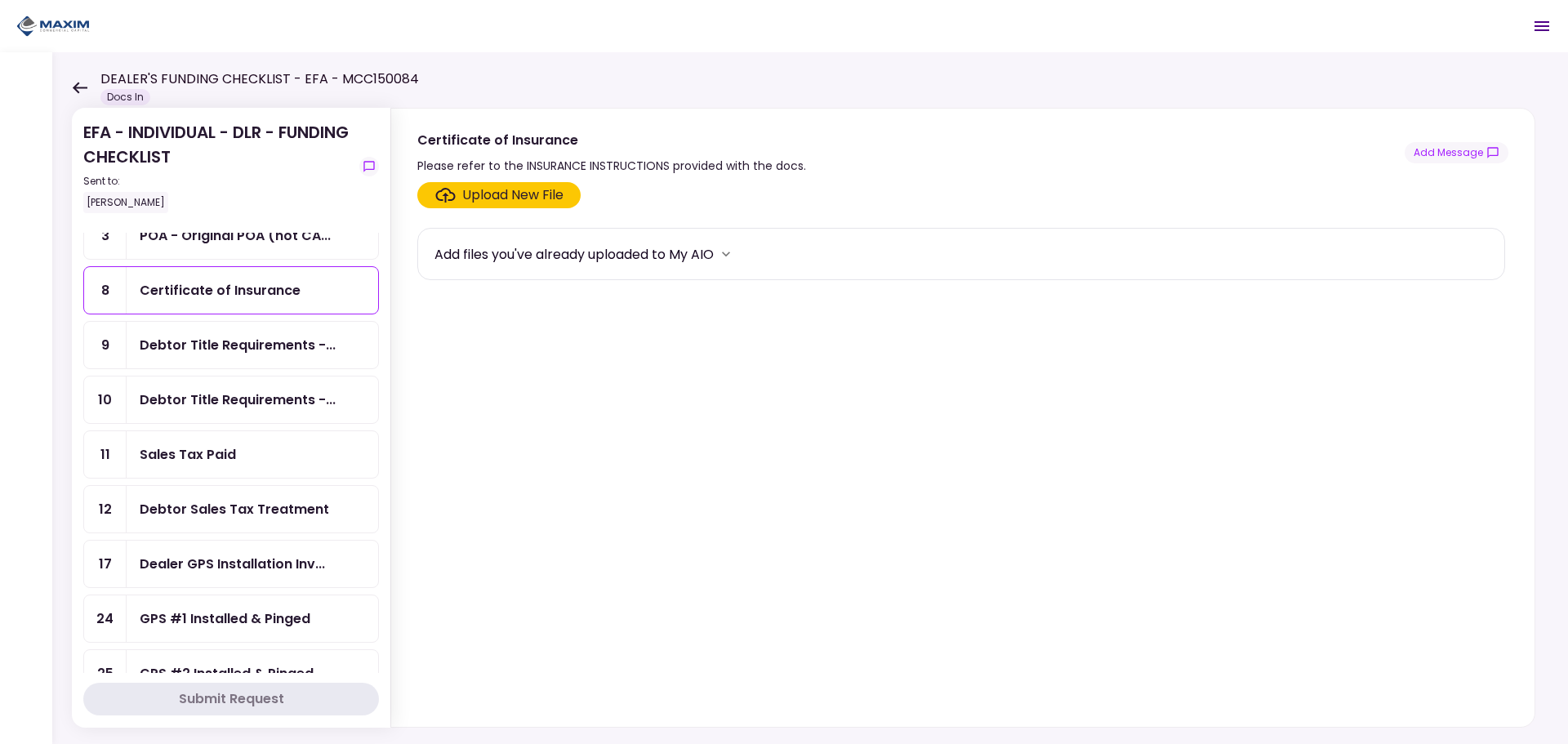
scroll to position [82, 0]
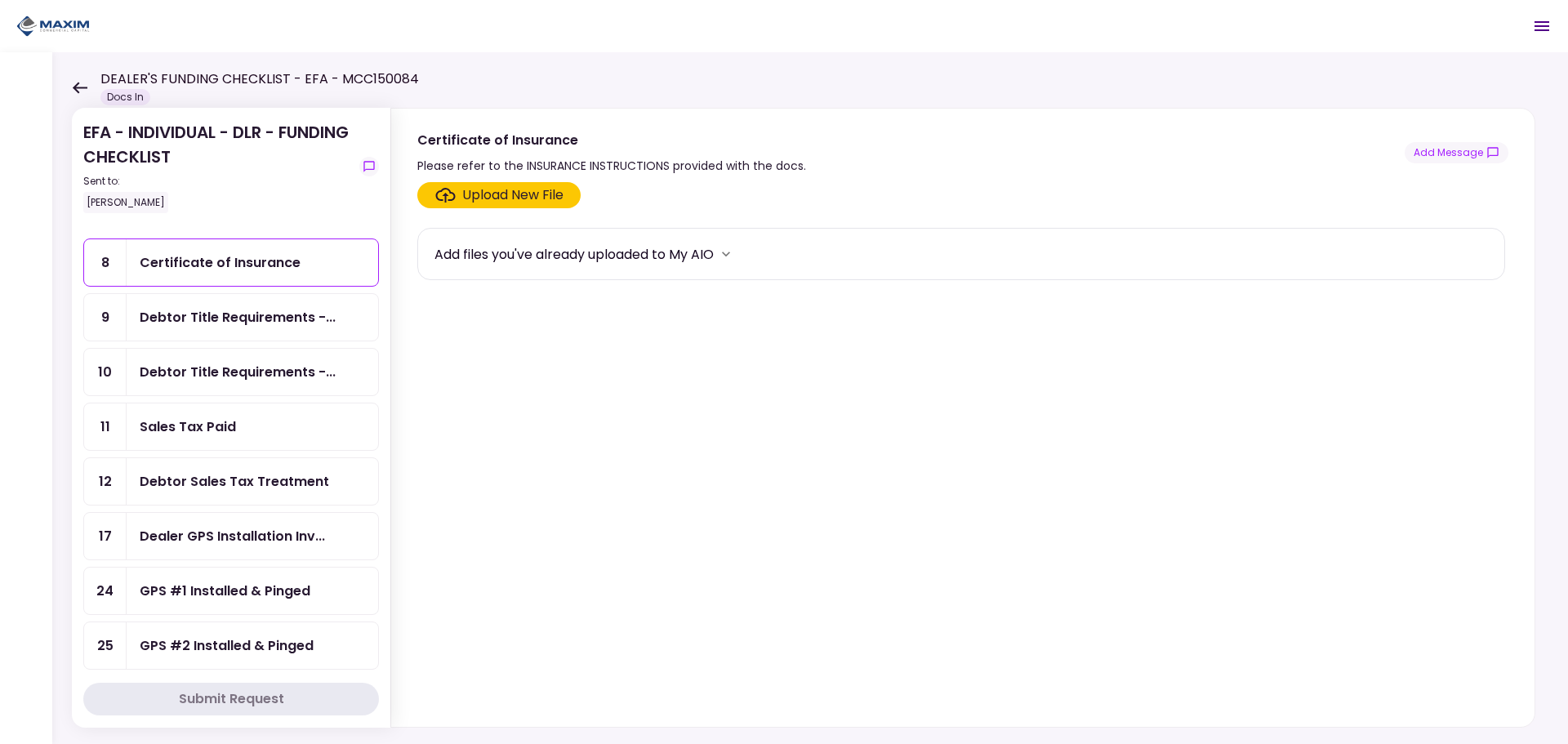
click at [216, 437] on div "Sales Tax Paid" at bounding box center [252, 427] width 252 height 47
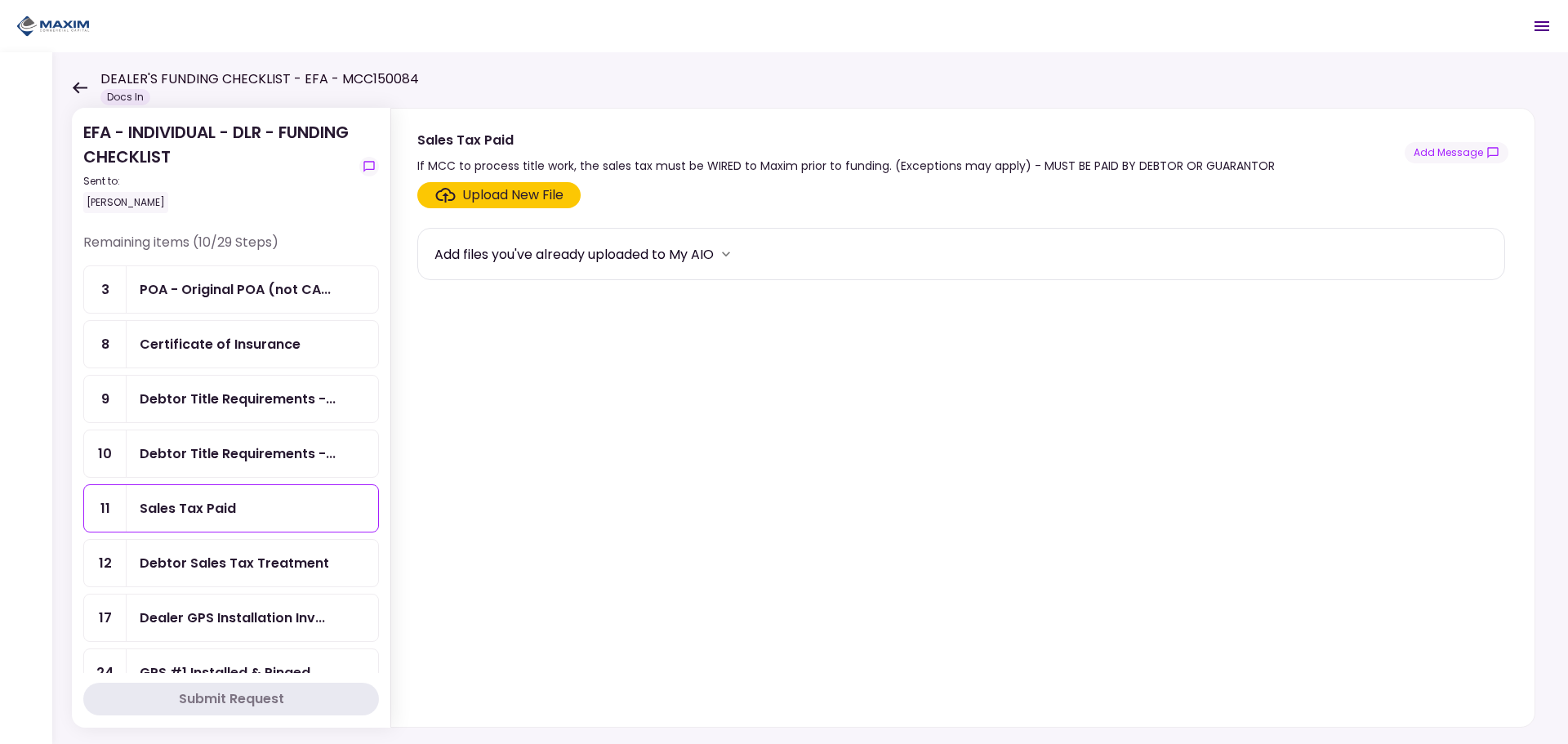
click at [178, 285] on div "POA - Original POA (not CA..." at bounding box center [235, 289] width 191 height 20
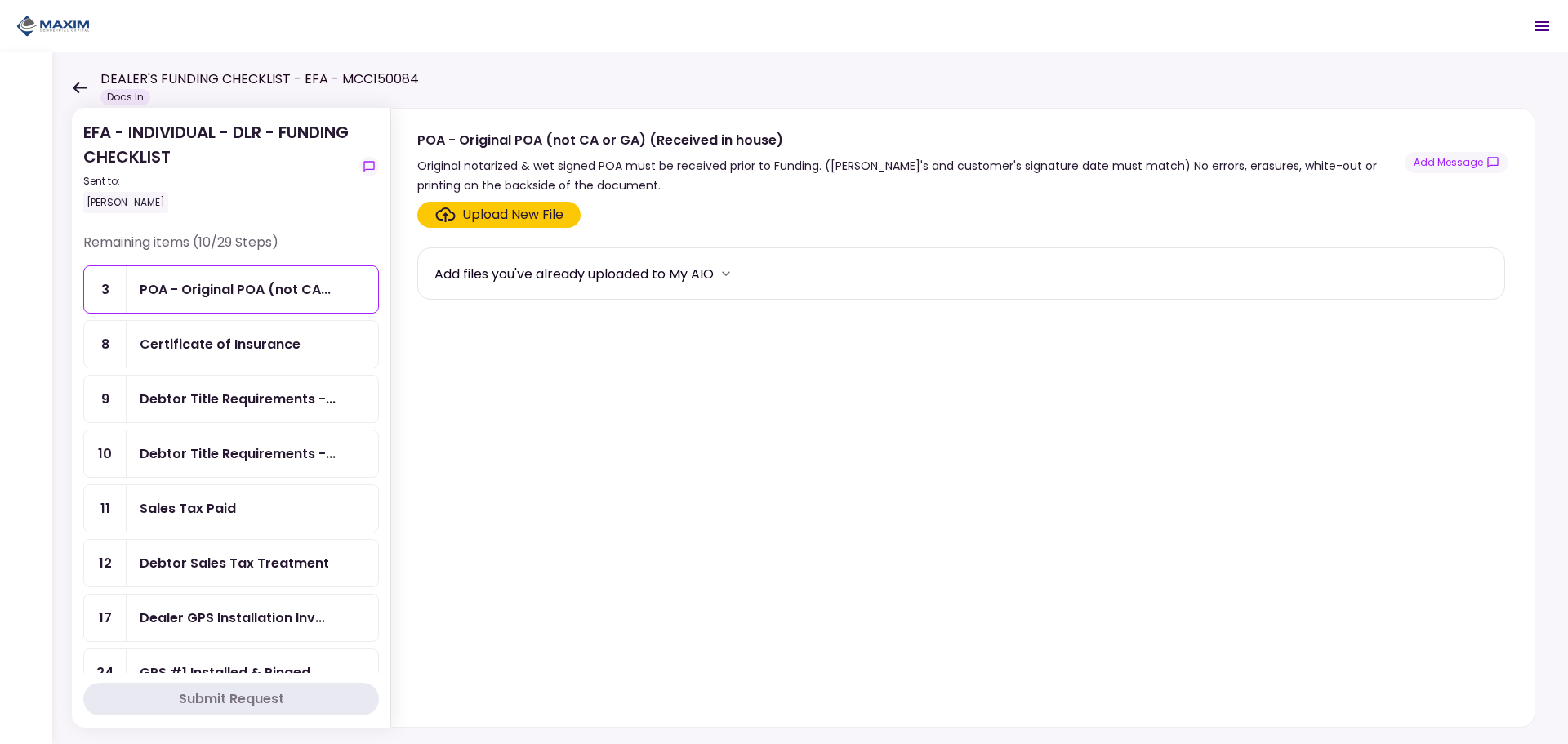
click at [170, 348] on div "Certificate of Insurance" at bounding box center [220, 344] width 161 height 20
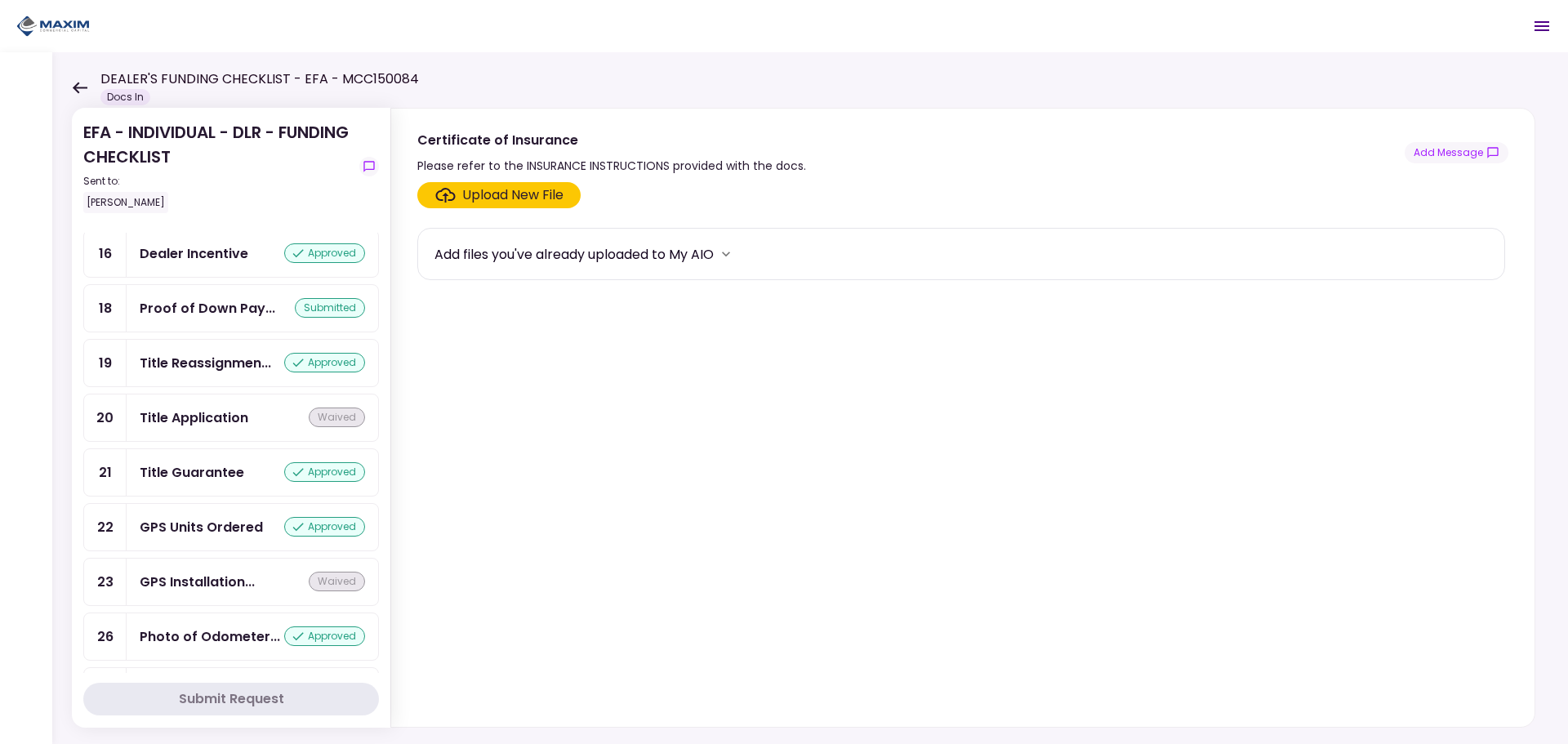
scroll to position [1086, 0]
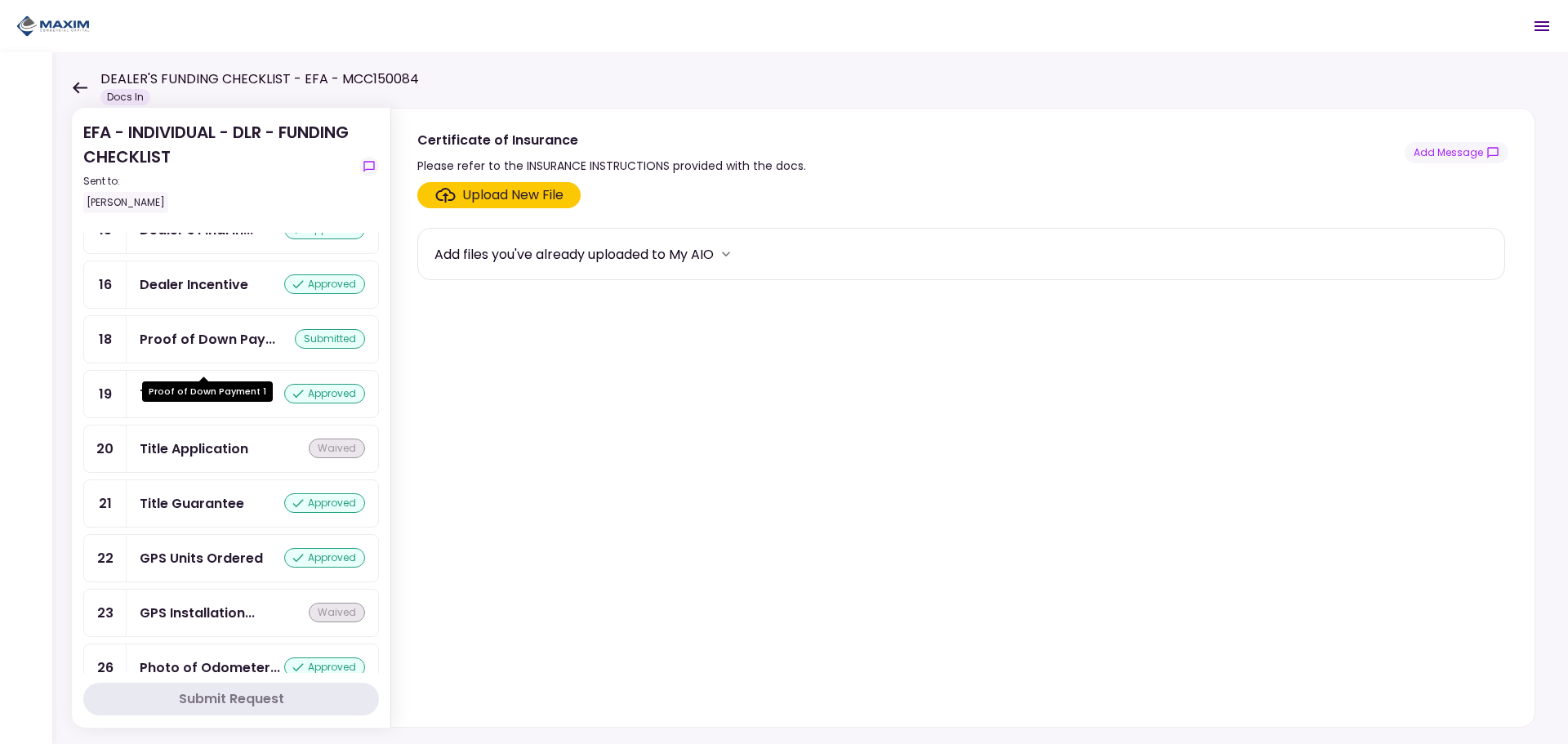
click at [227, 350] on div "Proof of Down Pay..." at bounding box center [208, 339] width 136 height 20
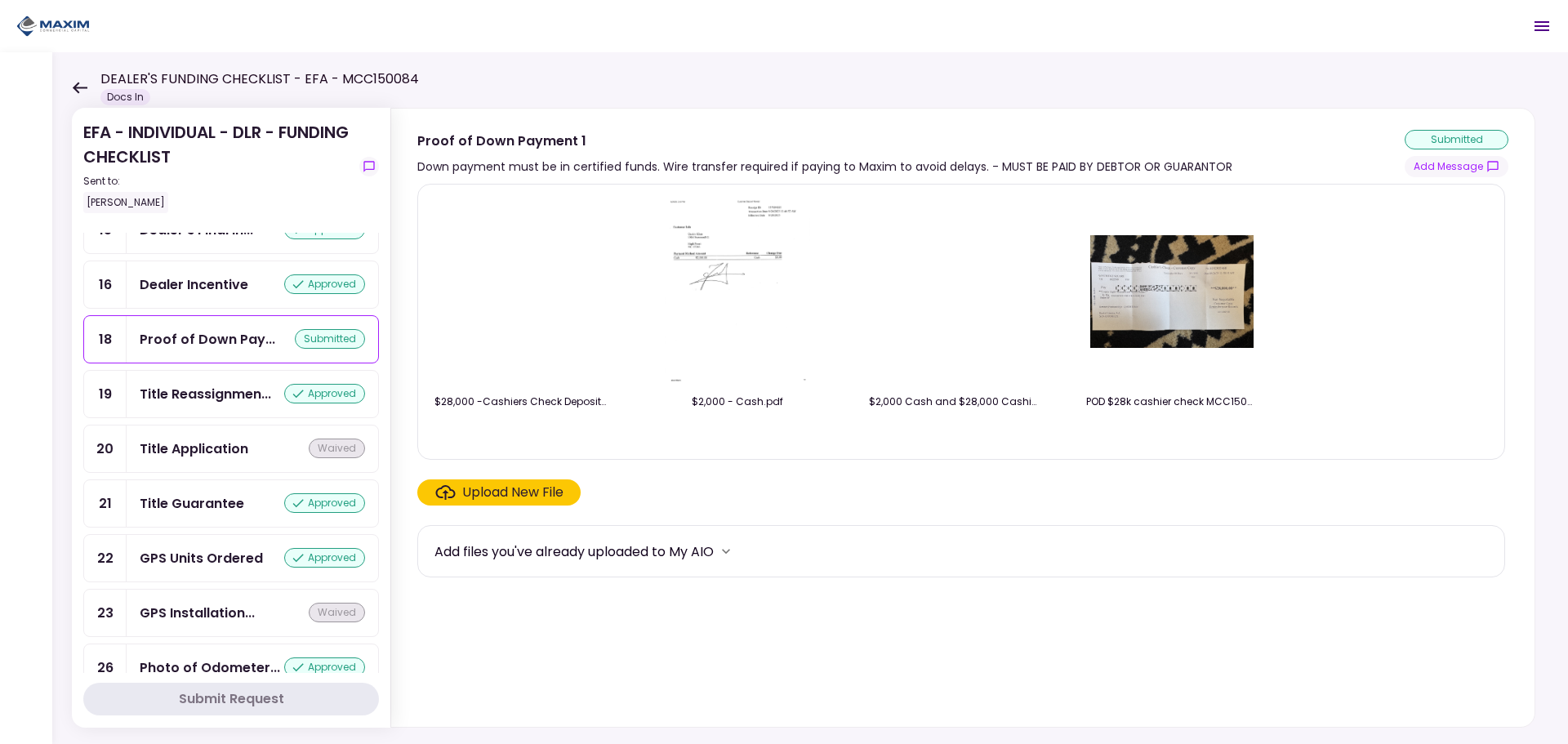
click at [520, 292] on img at bounding box center [520, 292] width 0 height 0
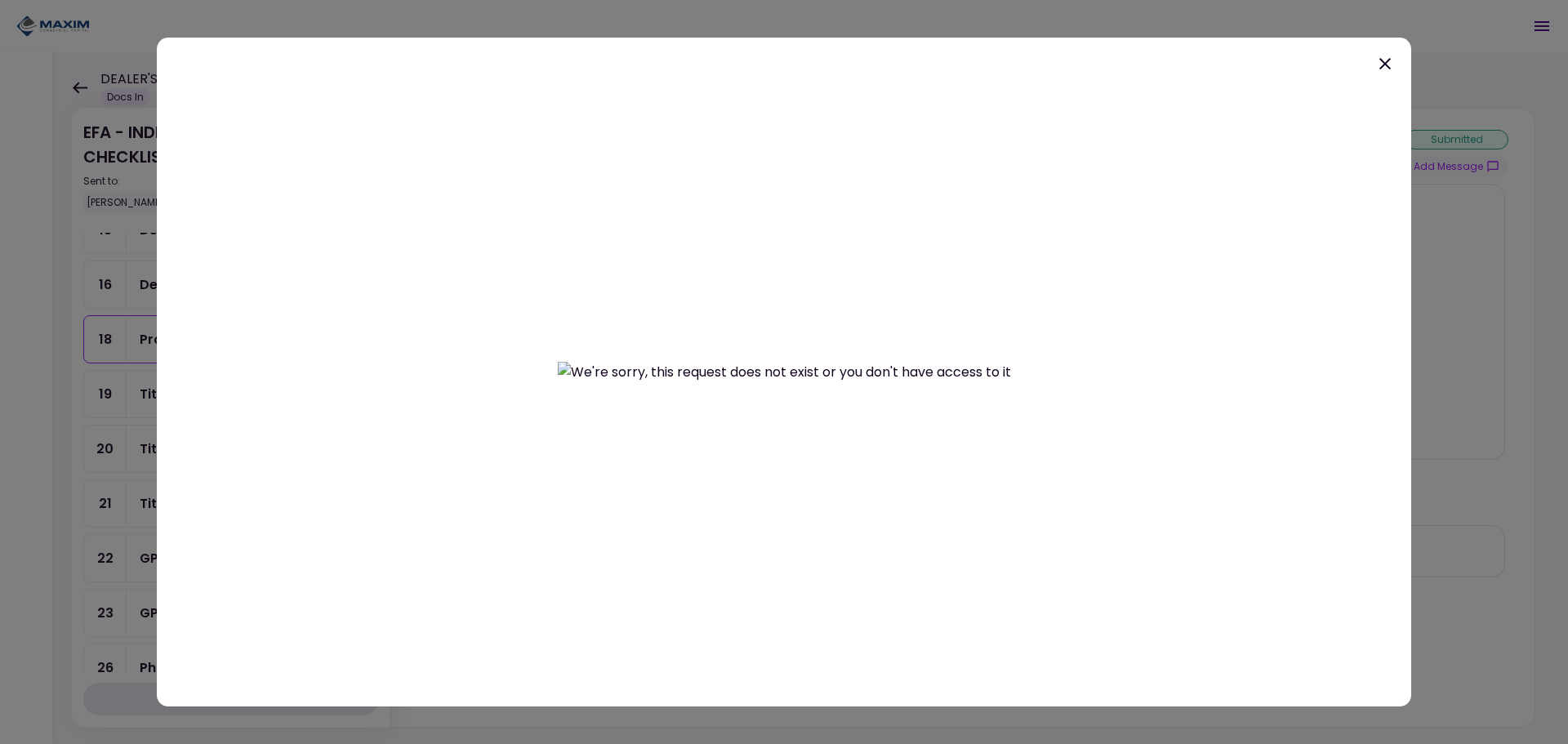
click at [1387, 65] on icon at bounding box center [1385, 64] width 11 height 11
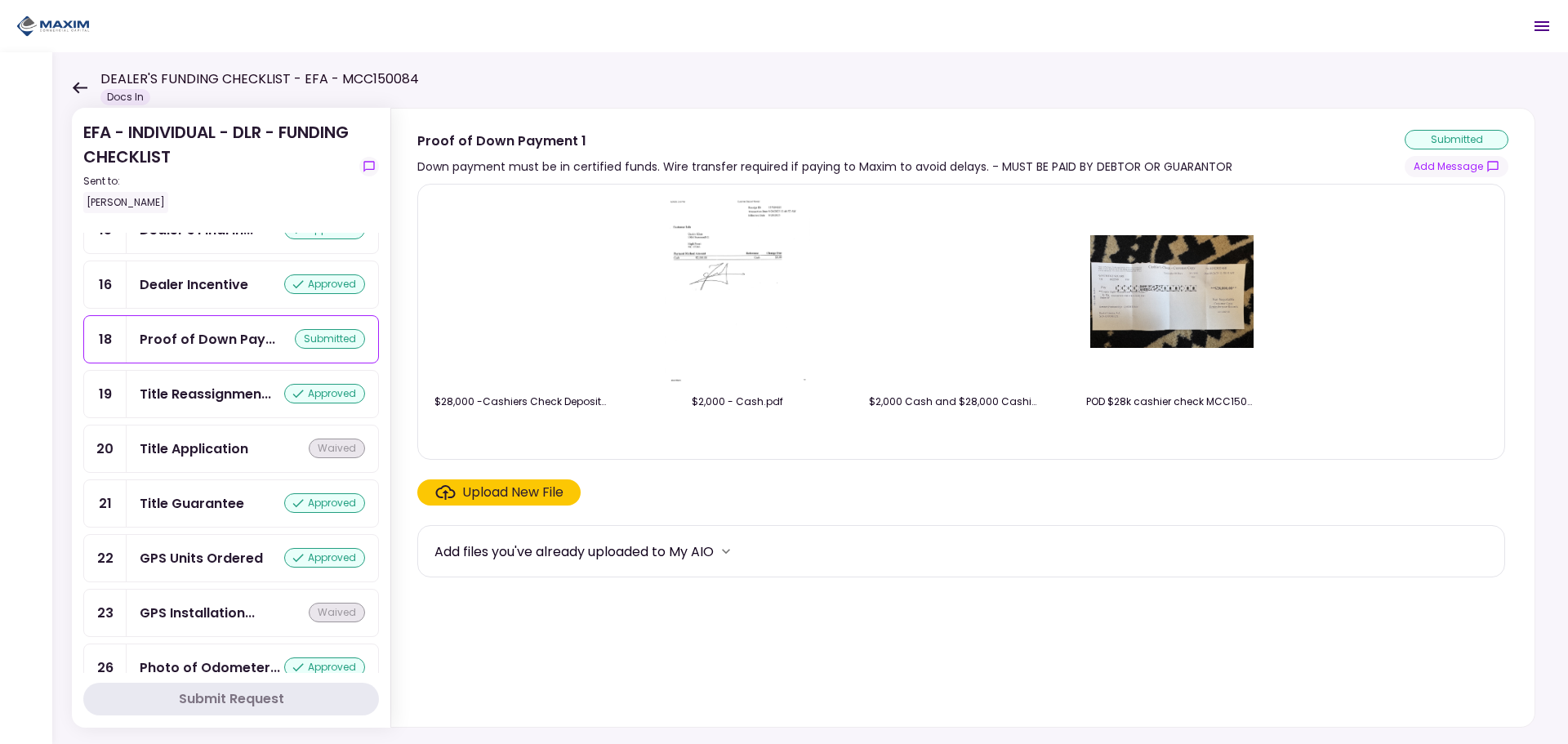
click at [954, 292] on img at bounding box center [954, 292] width 0 height 0
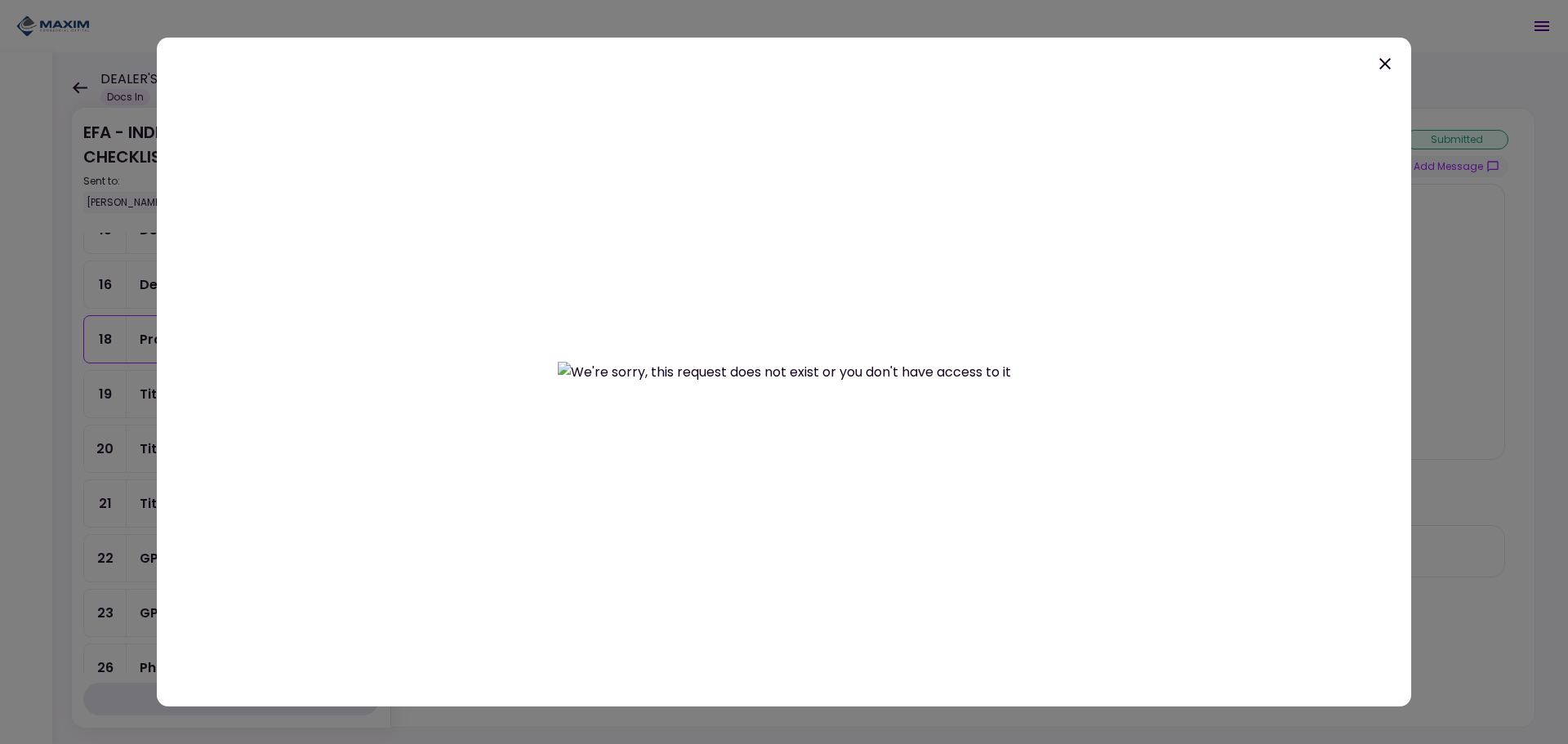
click at [1394, 63] on icon at bounding box center [1385, 64] width 20 height 20
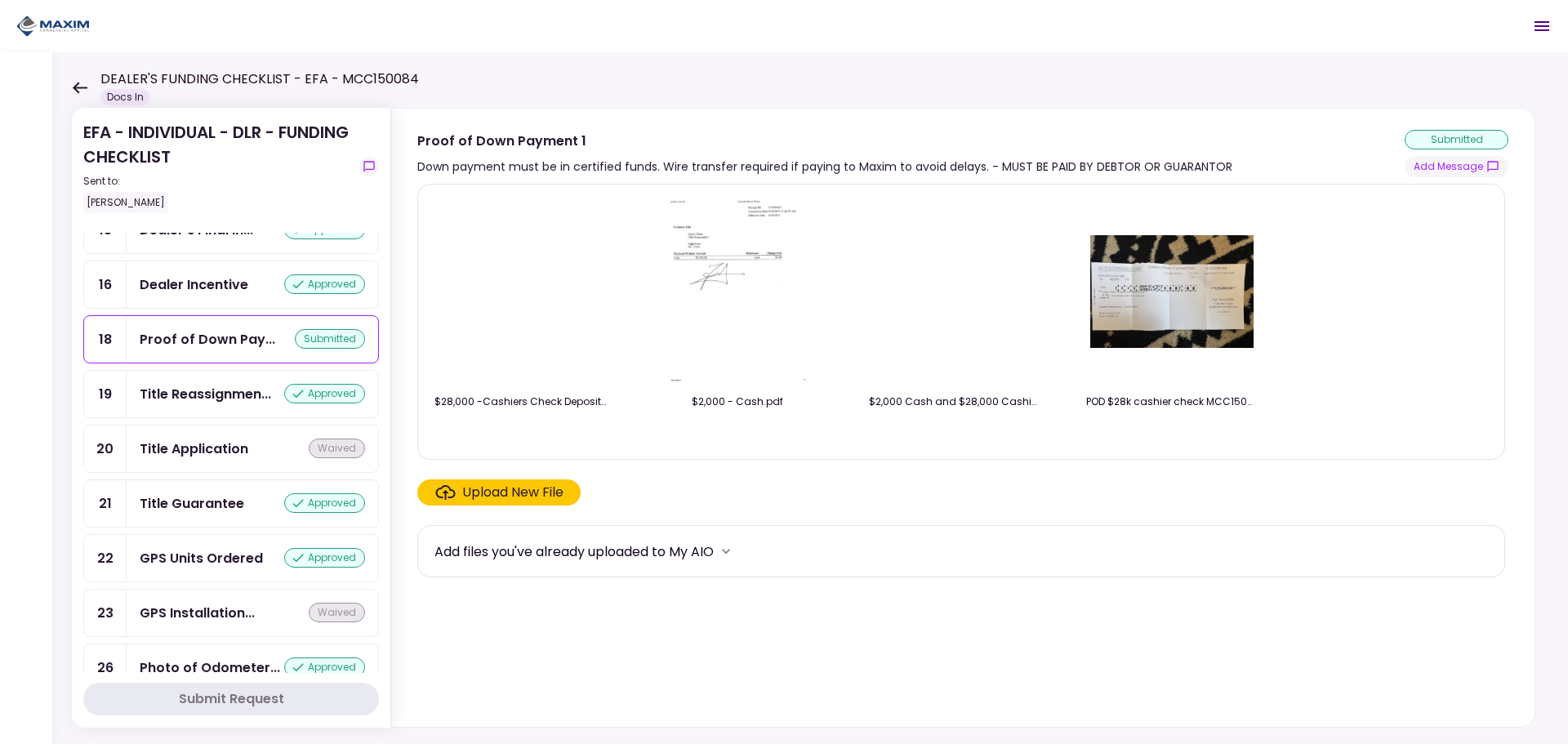
click at [954, 292] on img at bounding box center [954, 292] width 0 height 0
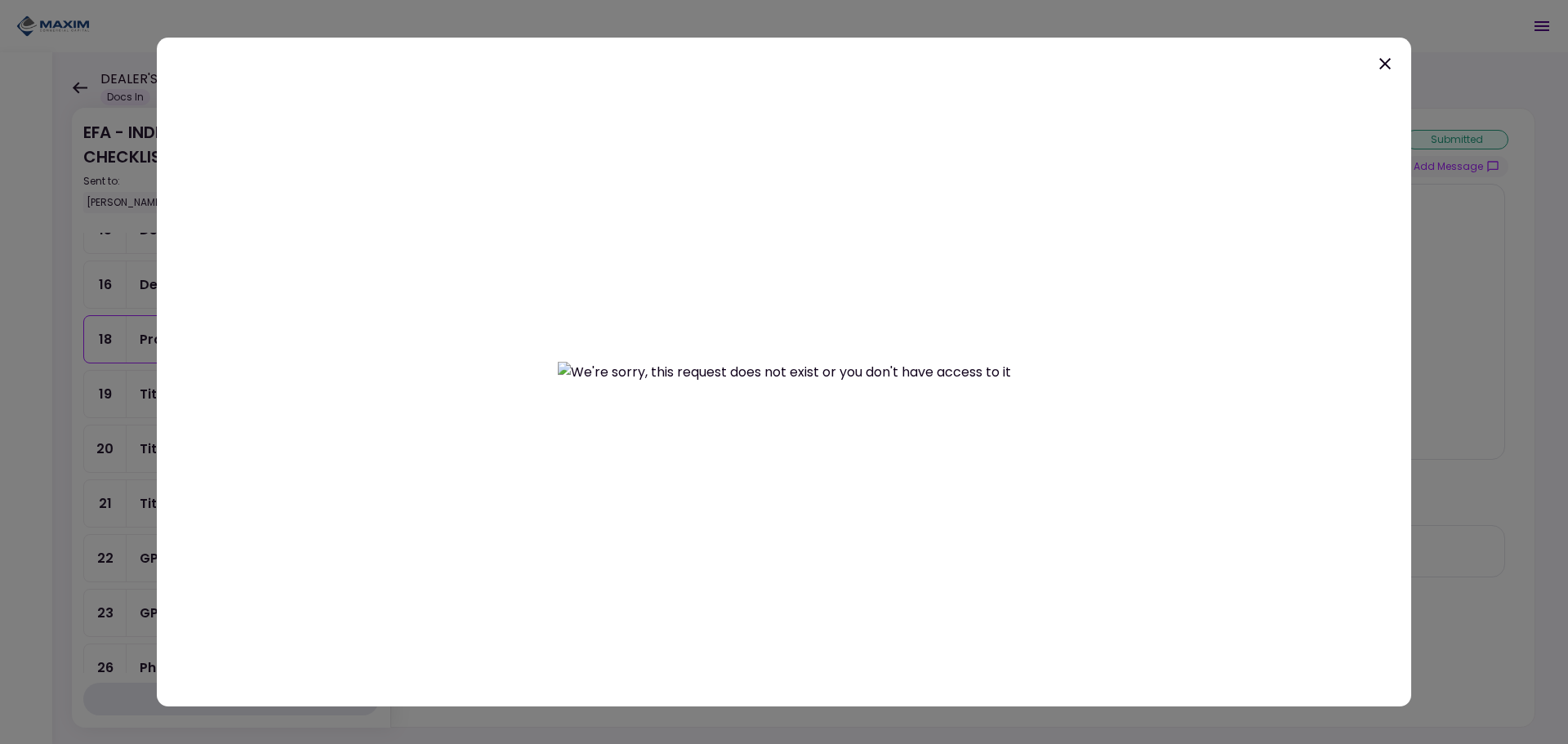
click at [1381, 66] on icon at bounding box center [1385, 64] width 20 height 20
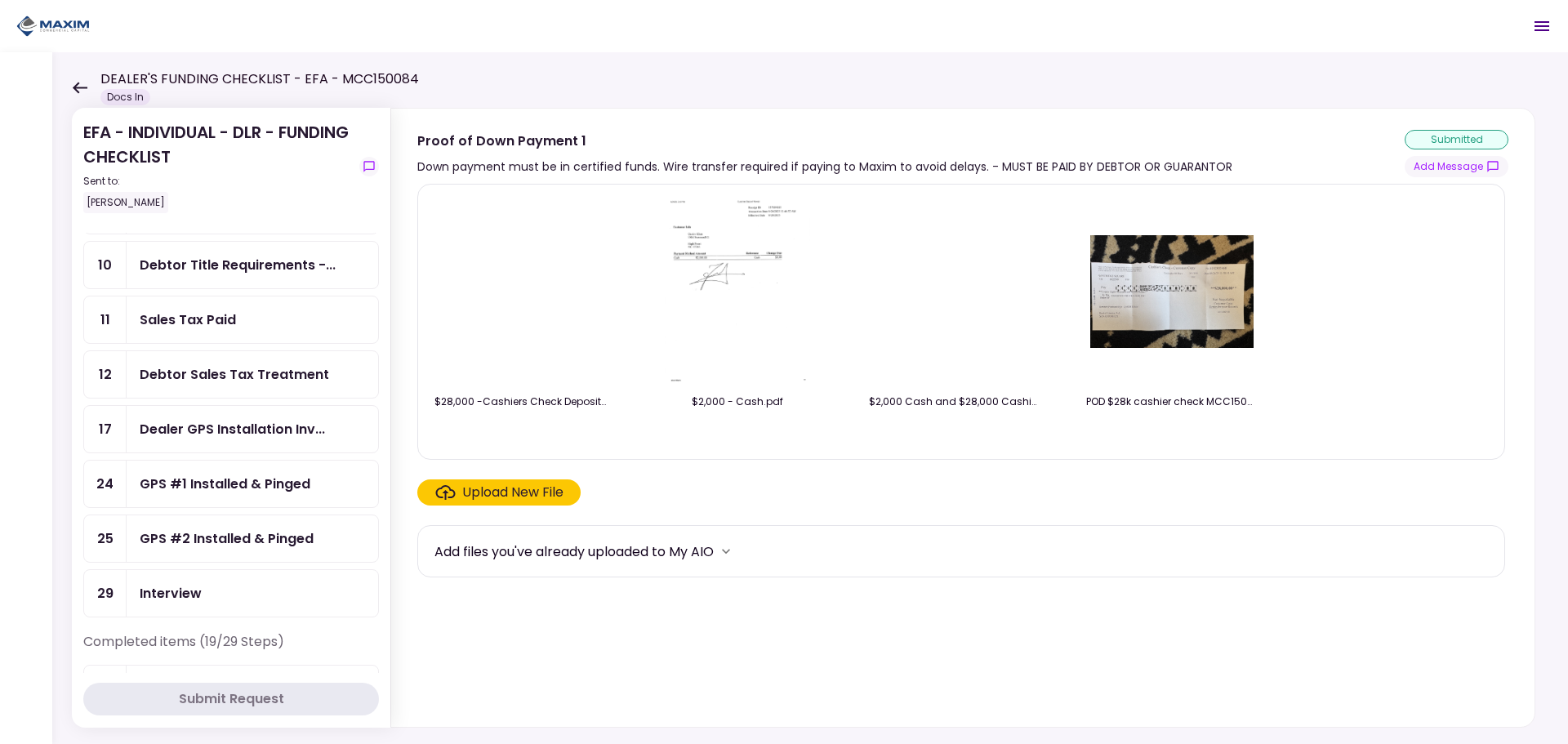
scroll to position [164, 0]
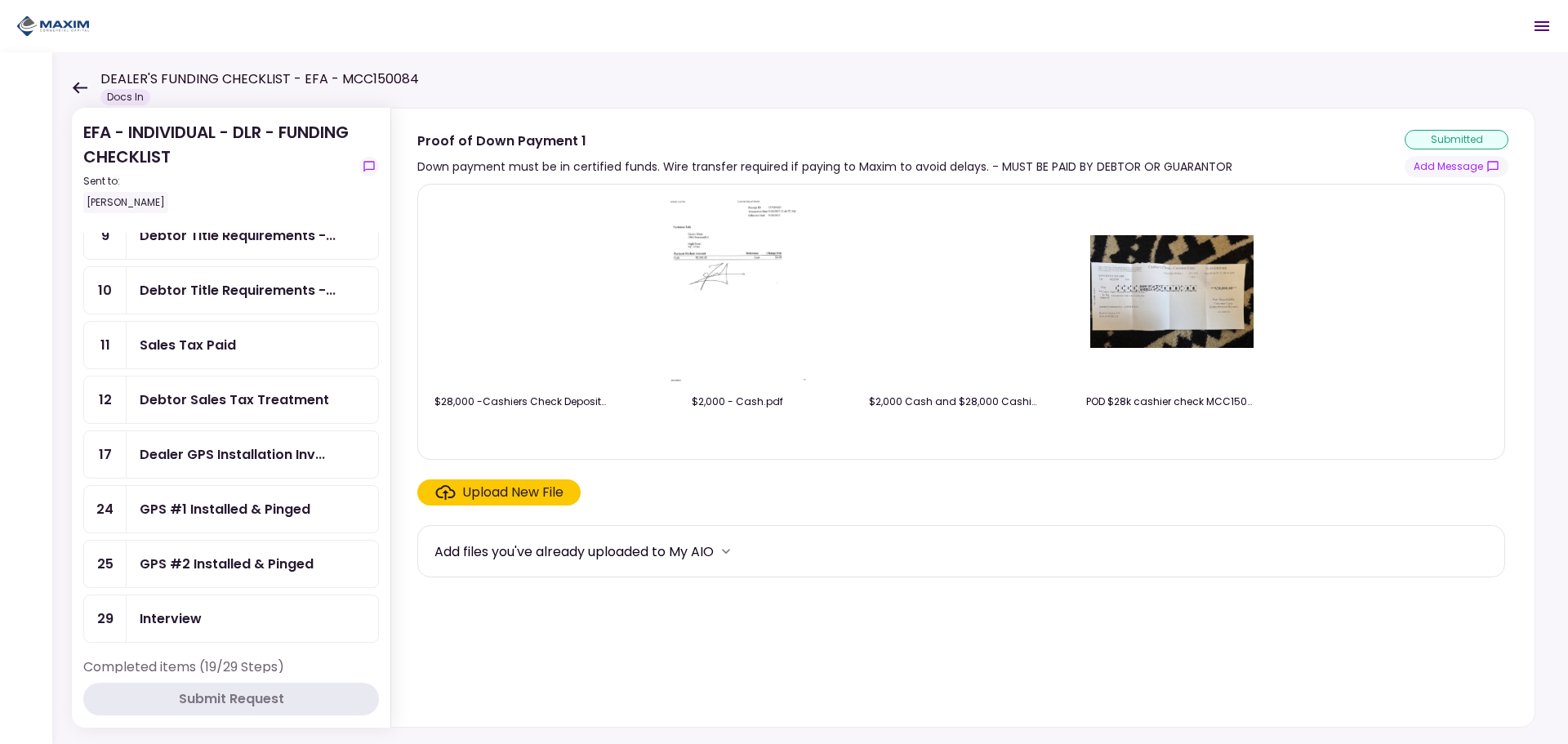
click at [223, 461] on div "Dealer GPS Installation Inv..." at bounding box center [232, 455] width 185 height 20
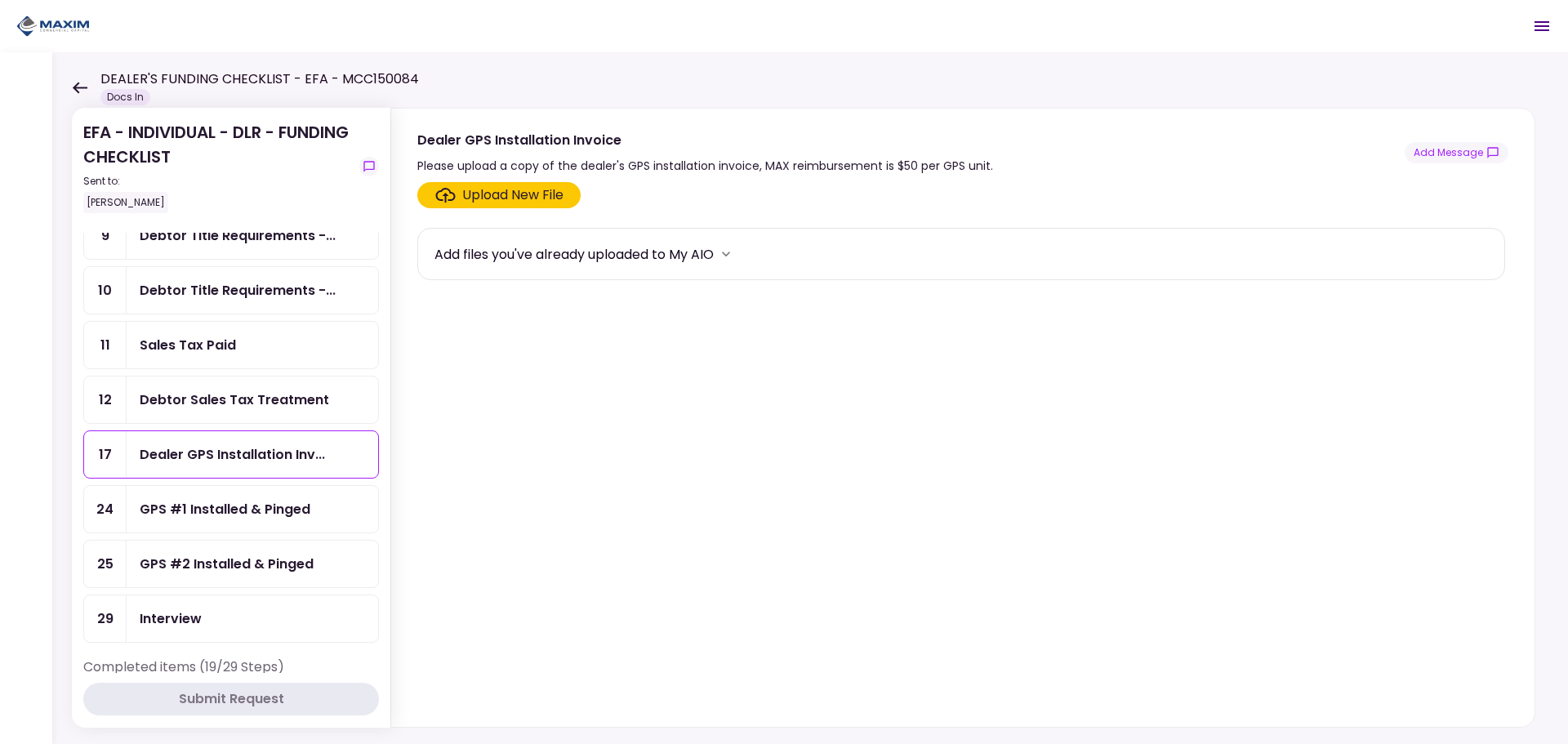
click at [519, 194] on div "Upload New File" at bounding box center [513, 195] width 101 height 20
click at [0, 0] on input "Upload New File" at bounding box center [0, 0] width 0 height 0
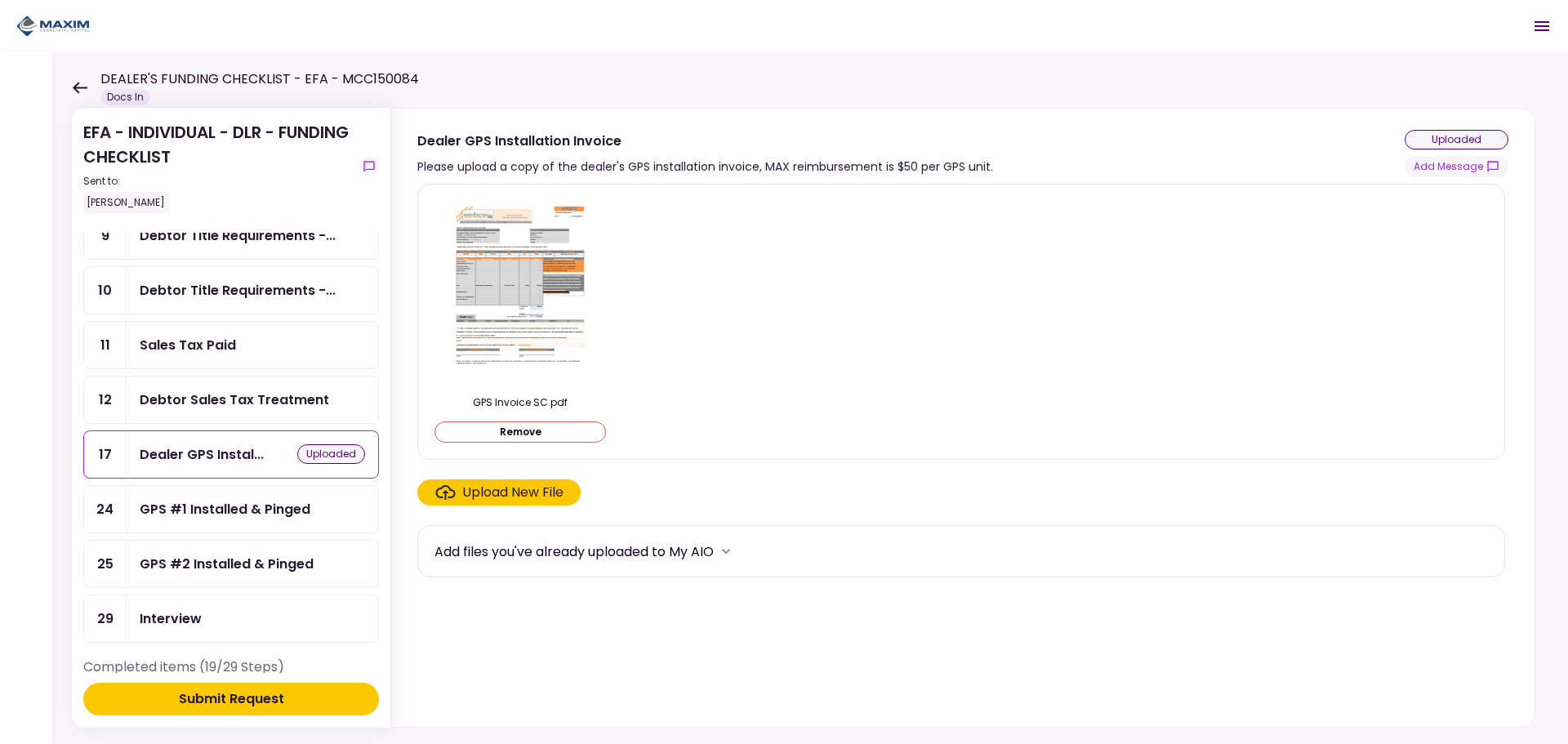
click at [245, 699] on div "Submit Request" at bounding box center [231, 699] width 105 height 20
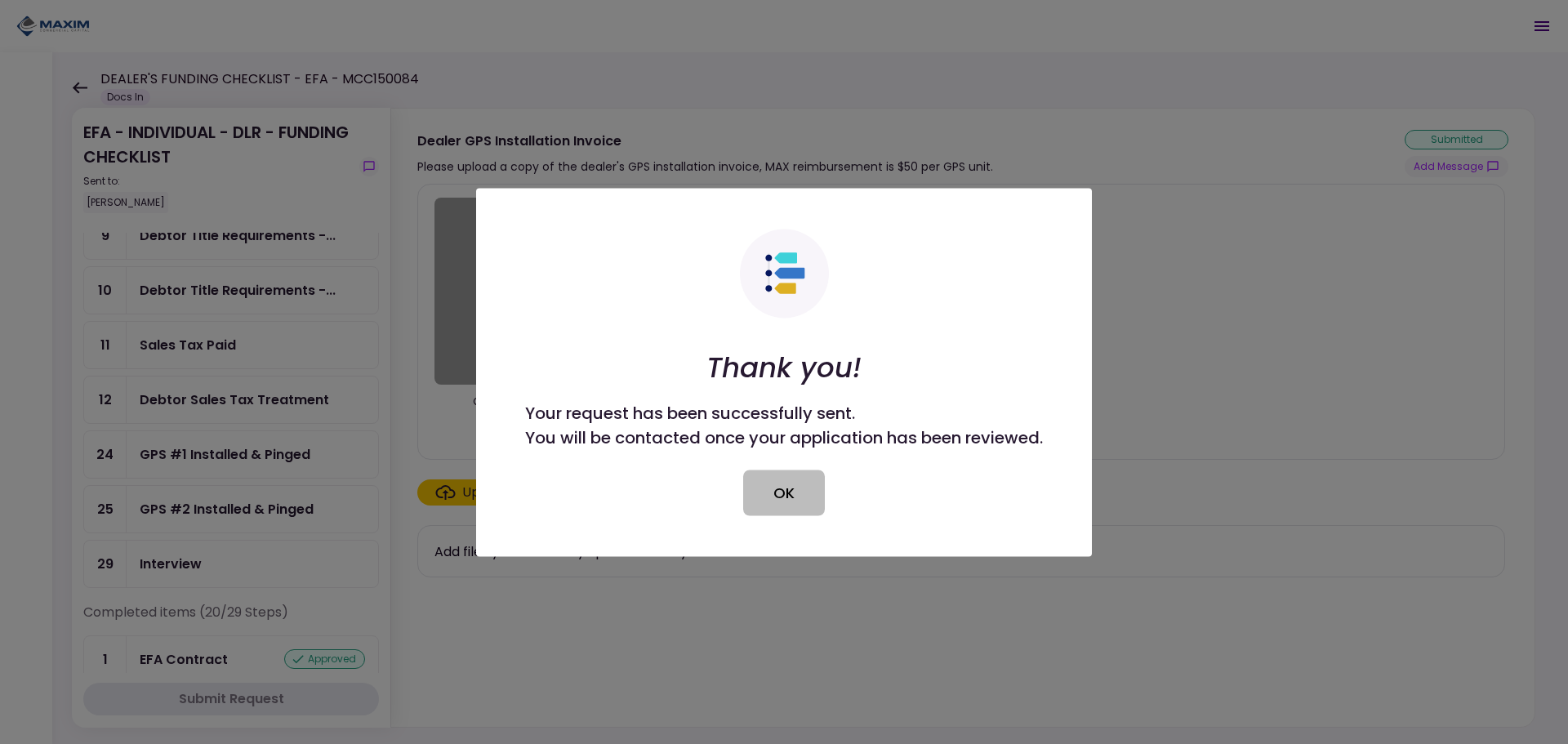
click at [811, 497] on button "OK" at bounding box center [784, 493] width 82 height 46
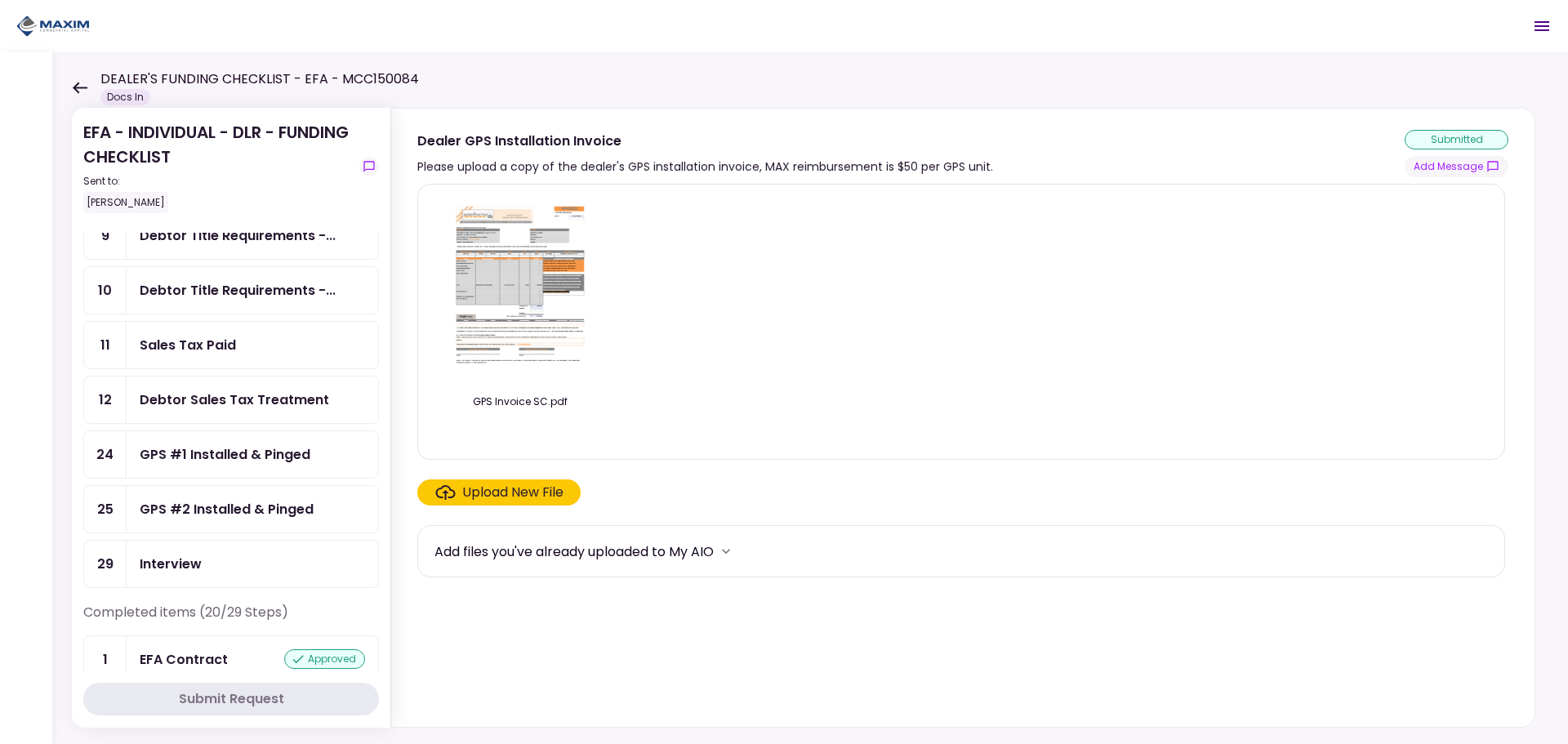
click at [84, 83] on icon at bounding box center [79, 87] width 16 height 12
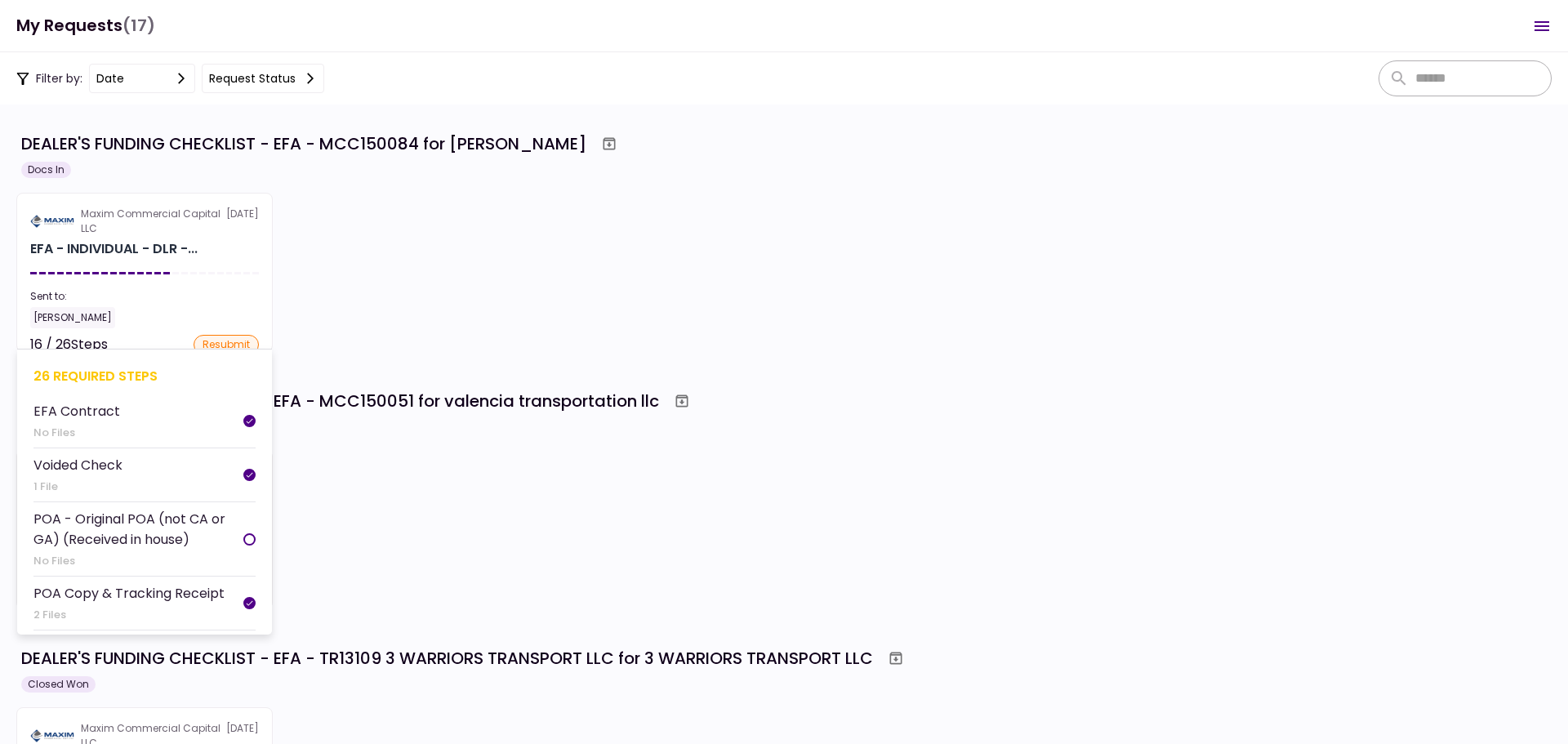
click at [176, 262] on section "Maxim Commercial Capital LLC [DATE] EFA - INDIVIDUAL - DLR -... Sent to: [PERSO…" at bounding box center [145, 272] width 257 height 159
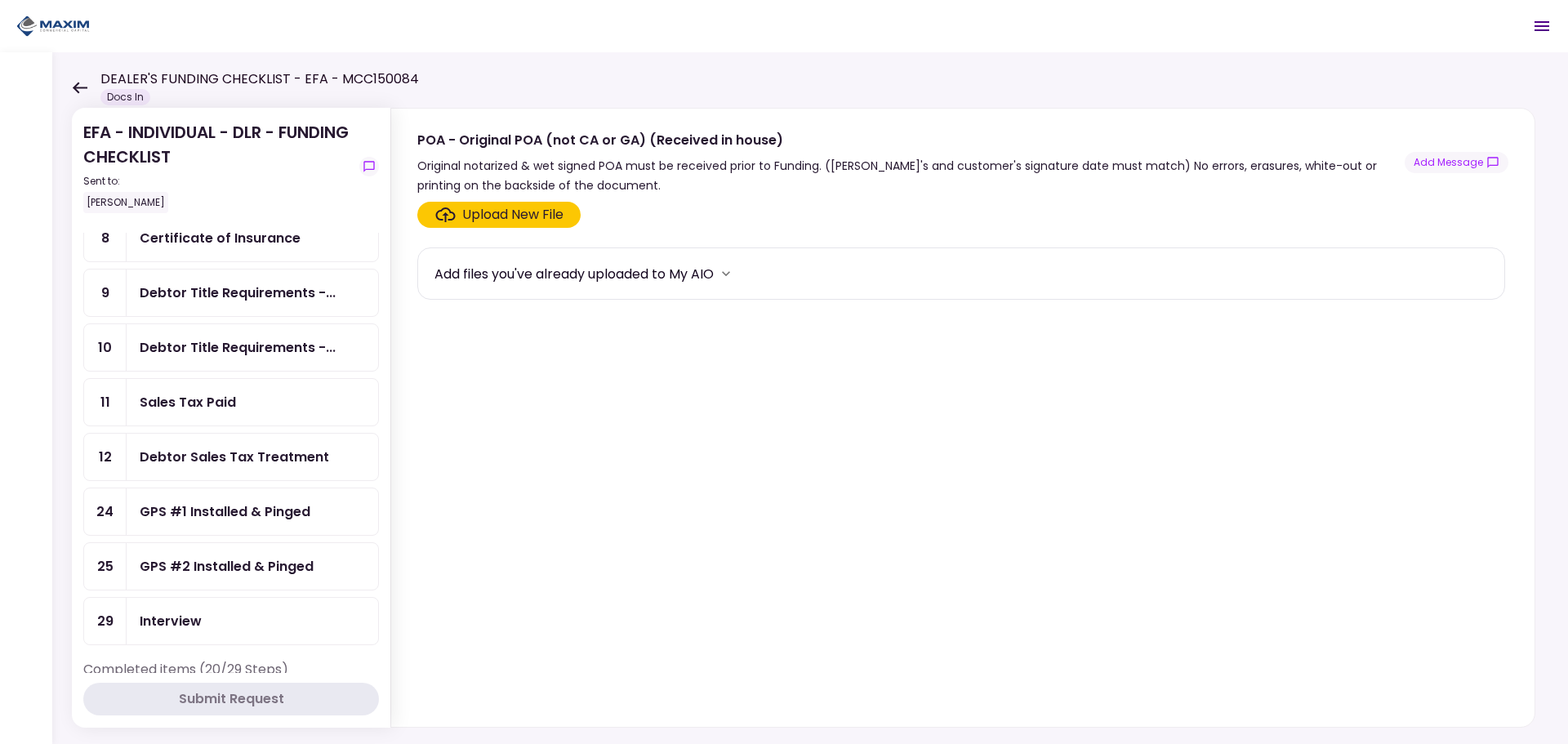
scroll to position [82, 0]
